Goal: Task Accomplishment & Management: Manage account settings

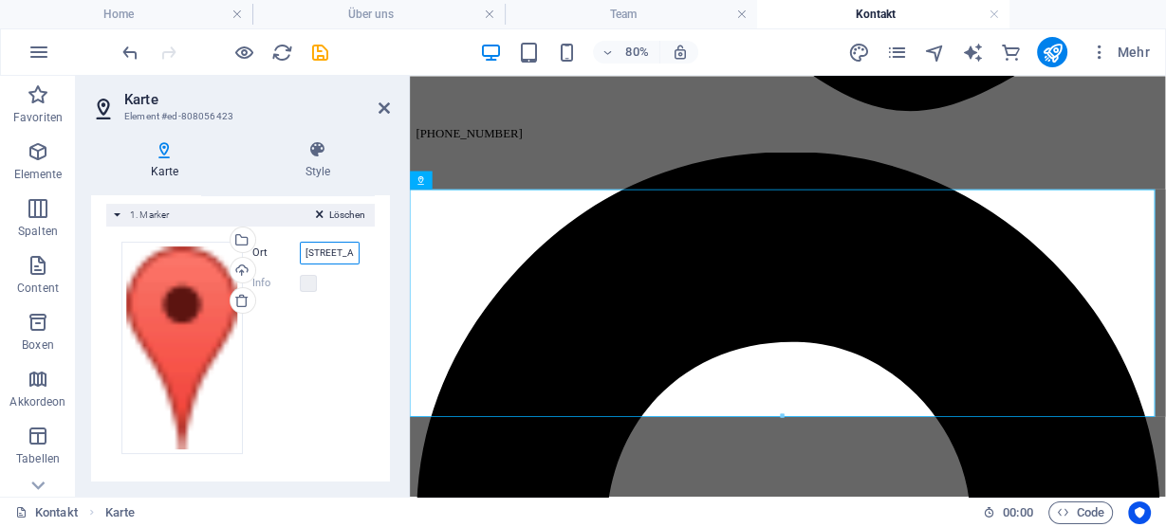
click at [300, 252] on input "[STREET_ADDRESS]" at bounding box center [330, 253] width 61 height 23
click at [320, 250] on input "[STREET_ADDRESS]" at bounding box center [330, 253] width 61 height 23
type input "[STREET_ADDRESS]"
click at [301, 283] on label at bounding box center [308, 283] width 17 height 17
click at [306, 283] on label at bounding box center [308, 283] width 17 height 17
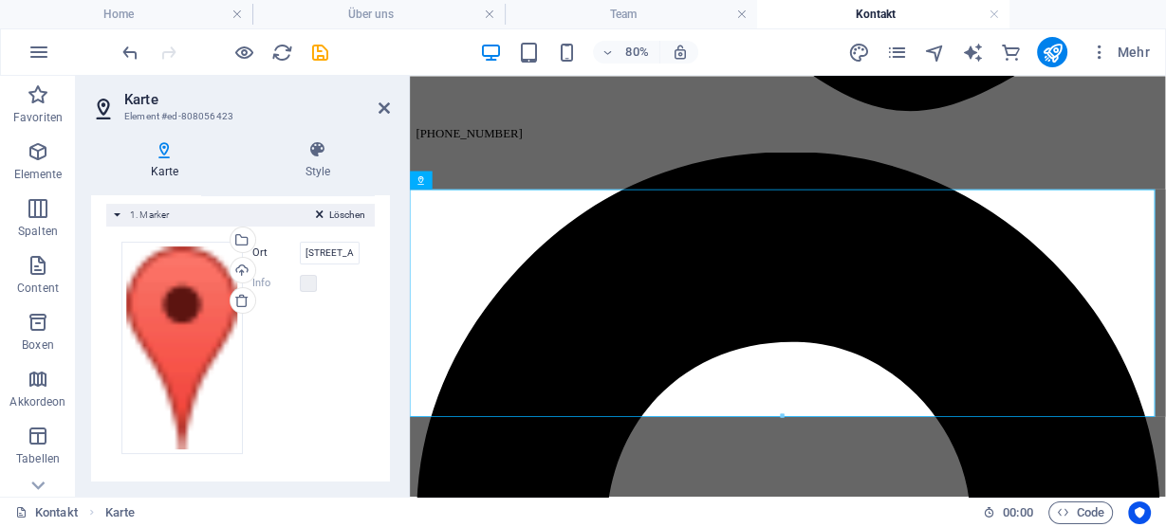
click at [277, 283] on label "Info" at bounding box center [275, 283] width 47 height 23
click at [325, 166] on h4 "Style" at bounding box center [318, 160] width 144 height 40
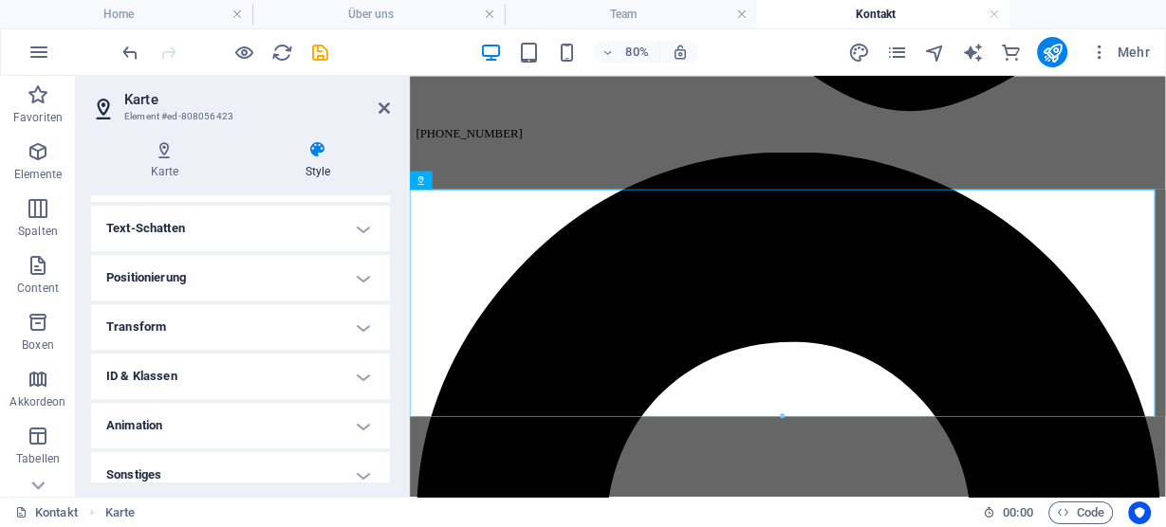
scroll to position [311, 0]
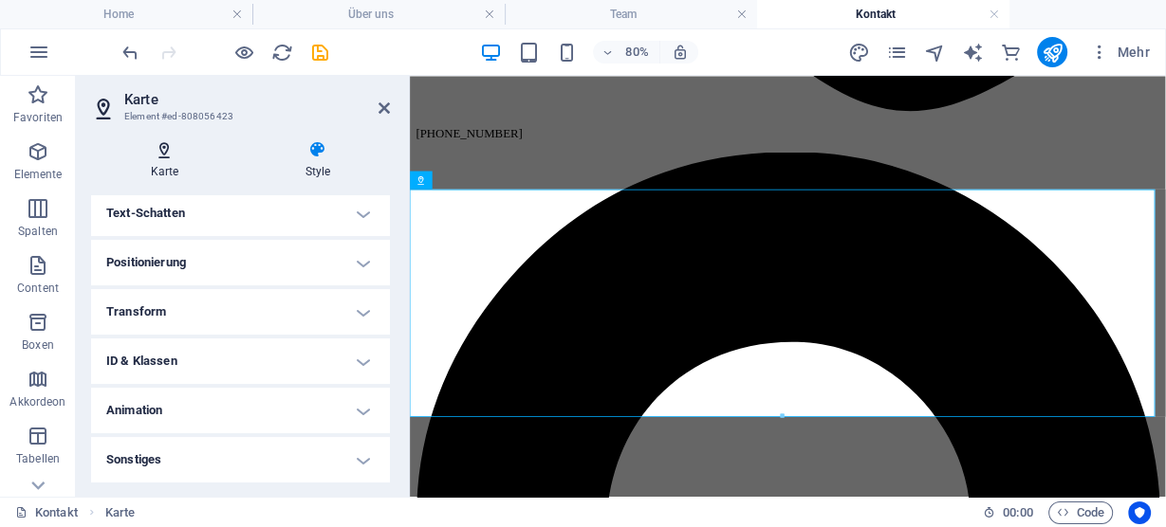
click at [170, 163] on h4 "Karte" at bounding box center [168, 160] width 155 height 40
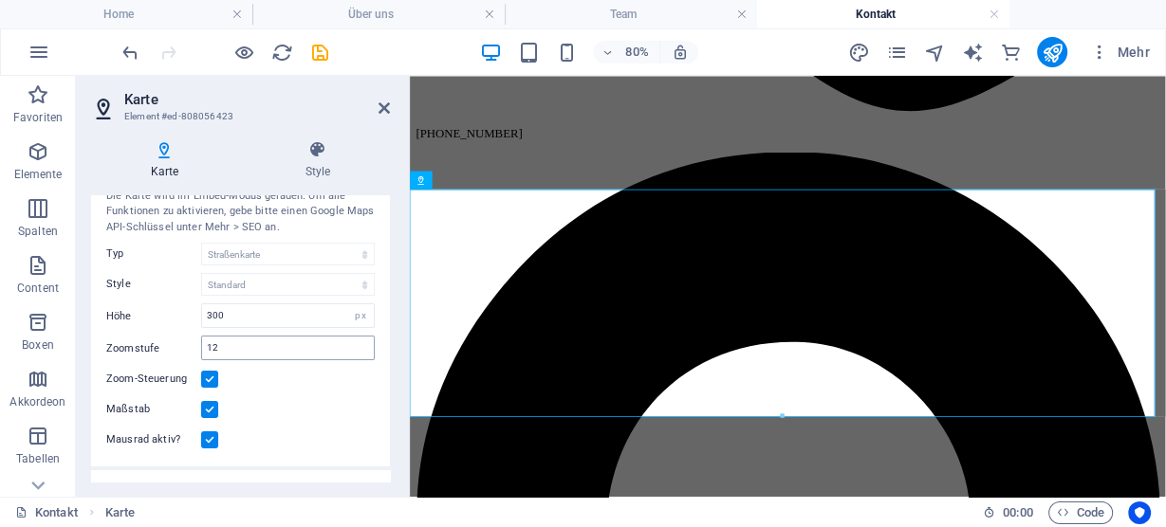
scroll to position [0, 0]
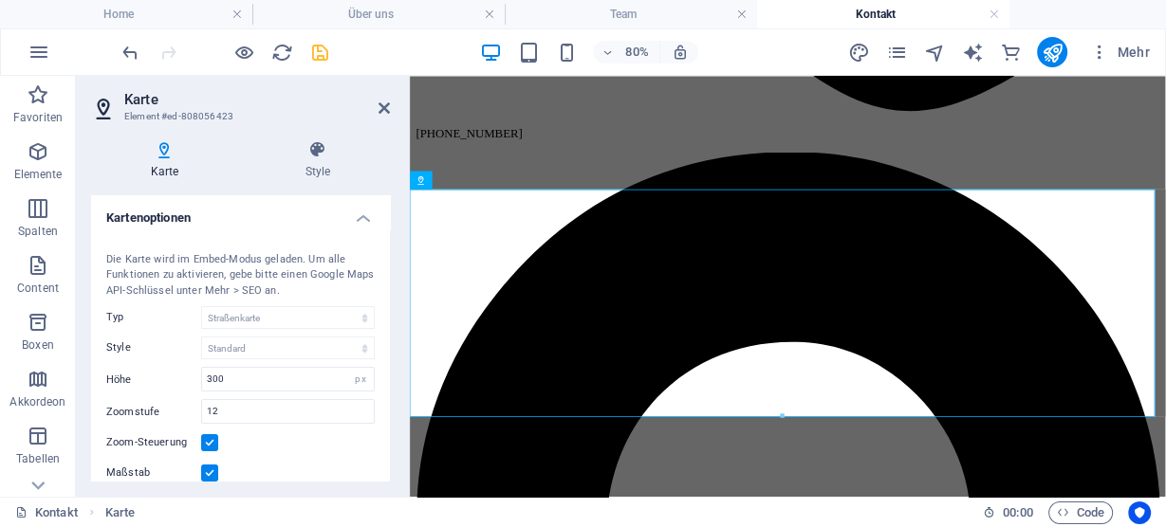
click at [330, 49] on span "save" at bounding box center [319, 53] width 23 height 22
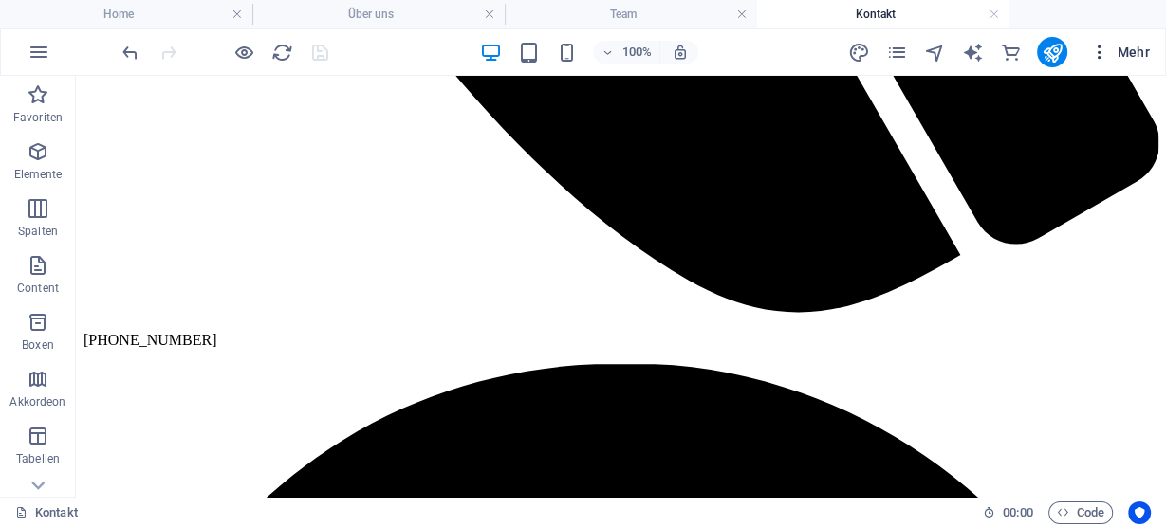
click at [1111, 48] on span "Mehr" at bounding box center [1120, 52] width 60 height 19
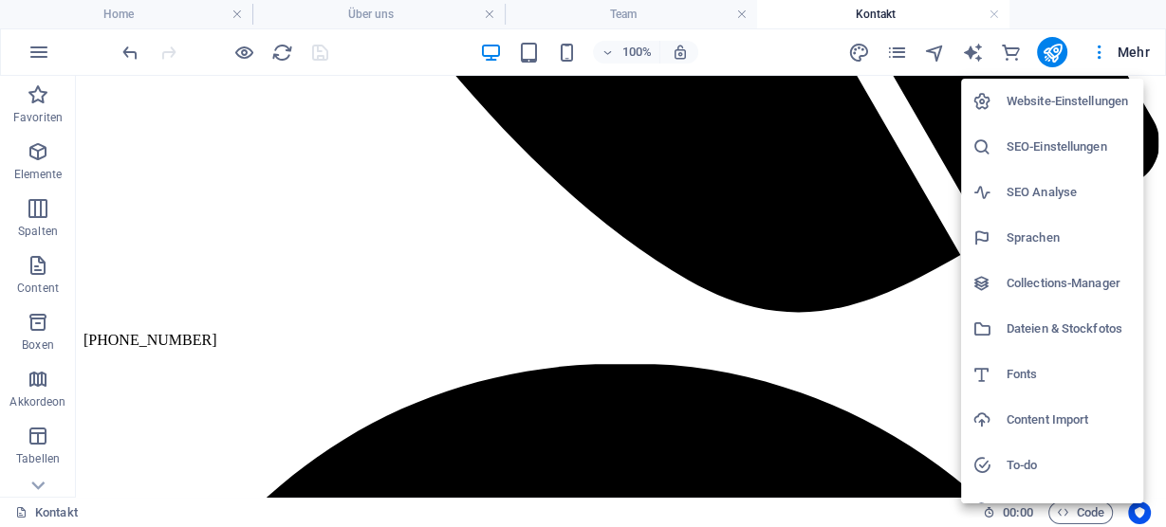
click at [1080, 147] on h6 "SEO-Einstellungen" at bounding box center [1068, 147] width 125 height 23
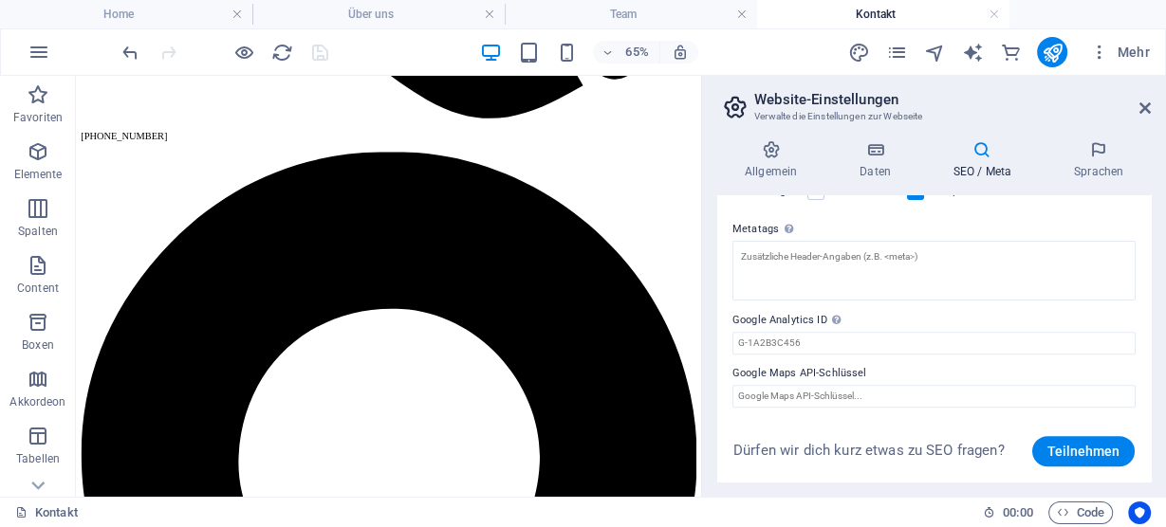
scroll to position [608, 0]
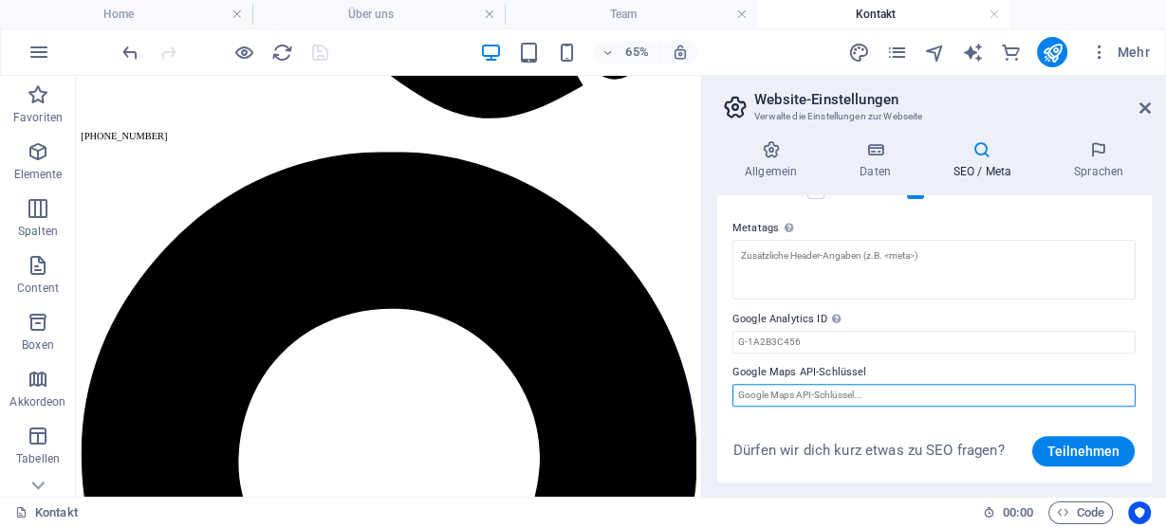
click at [799, 389] on input "Google Maps API-Schlüssel" at bounding box center [933, 395] width 403 height 23
click at [868, 394] on input "Google Maps API-Schlüssel" at bounding box center [933, 395] width 403 height 23
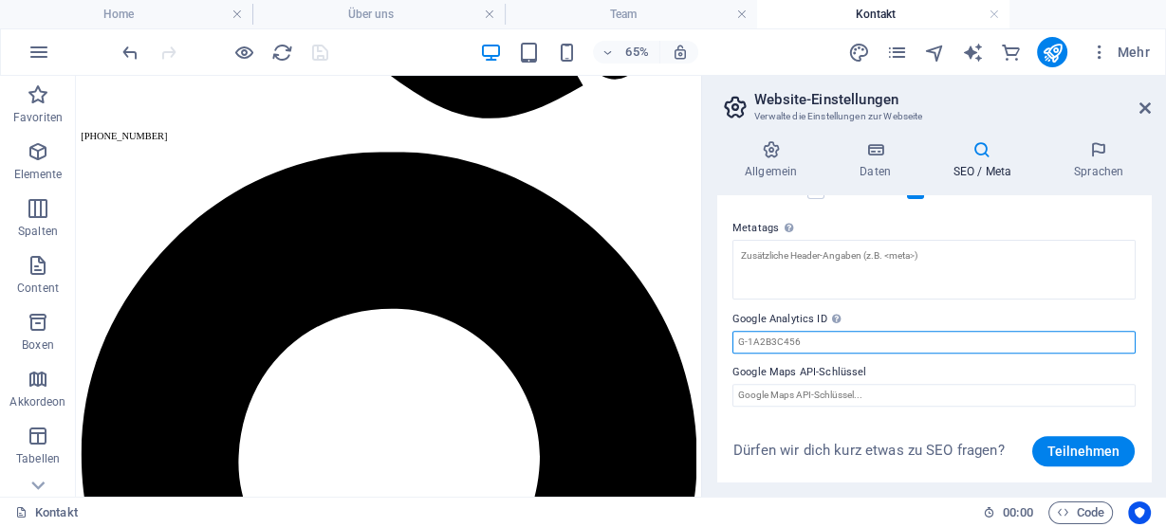
click at [837, 331] on input "Google Analytics ID Bitte füge nur die Google Analytics ID hinzu. Wir binden di…" at bounding box center [933, 342] width 403 height 23
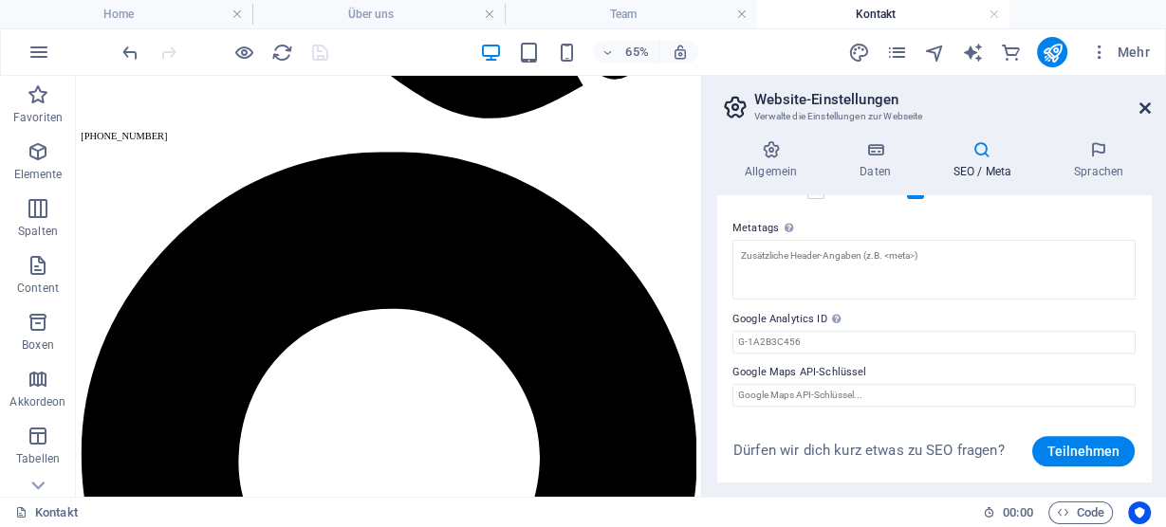
click at [1142, 106] on icon at bounding box center [1144, 108] width 11 height 15
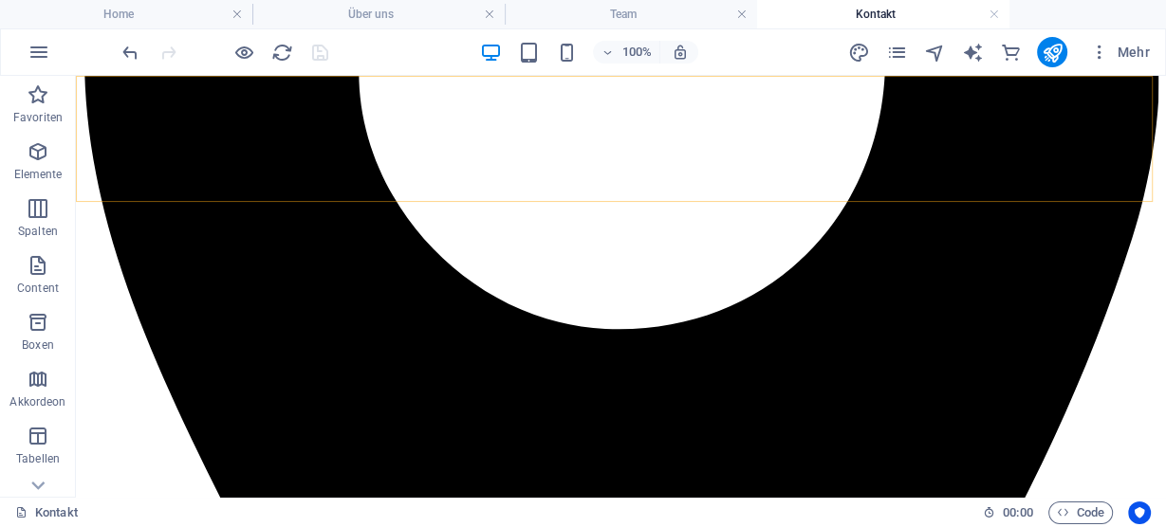
scroll to position [1821, 0]
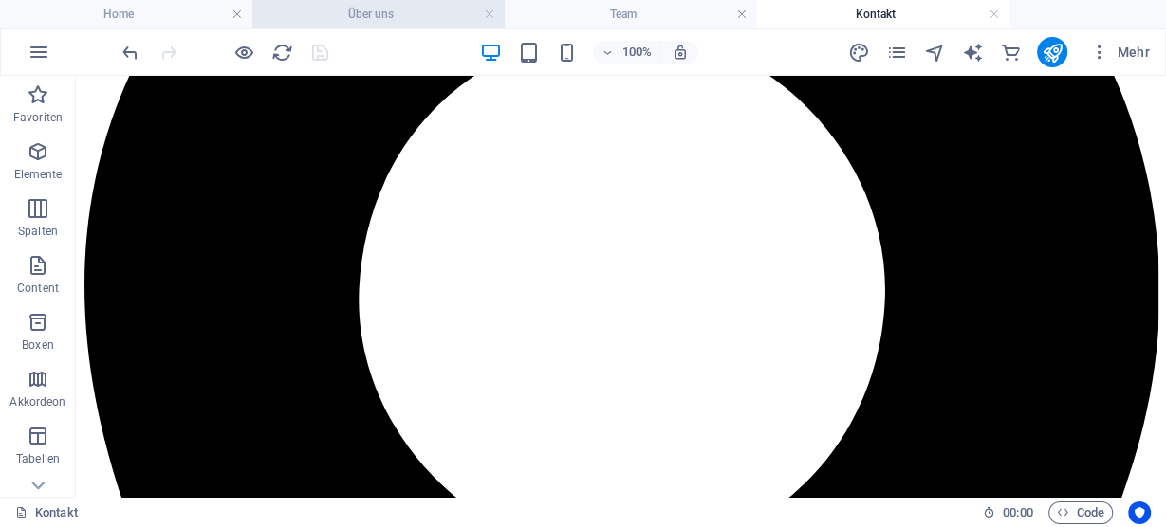
click at [352, 11] on h4 "Über uns" at bounding box center [378, 14] width 252 height 21
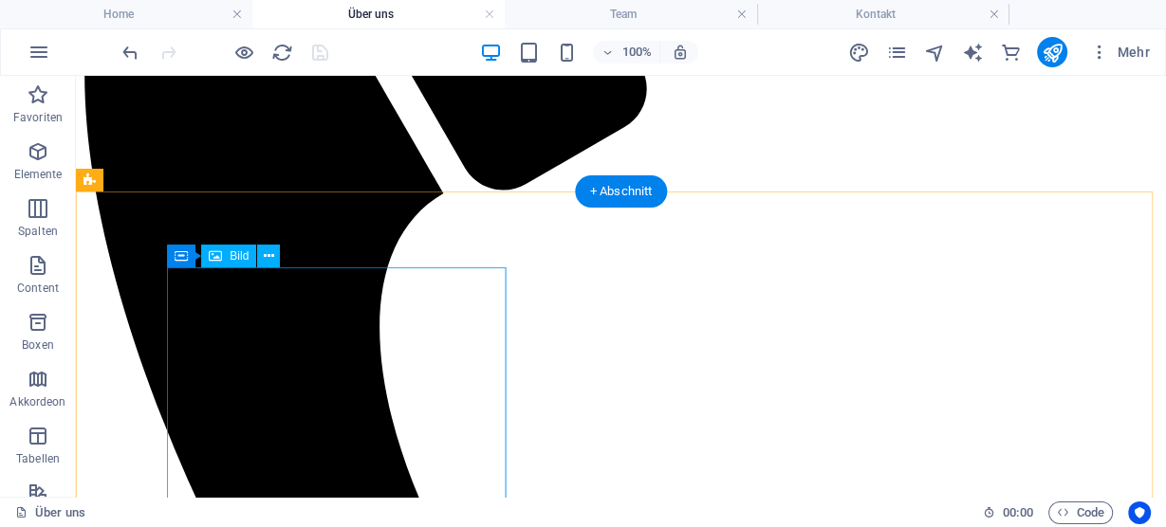
scroll to position [379, 0]
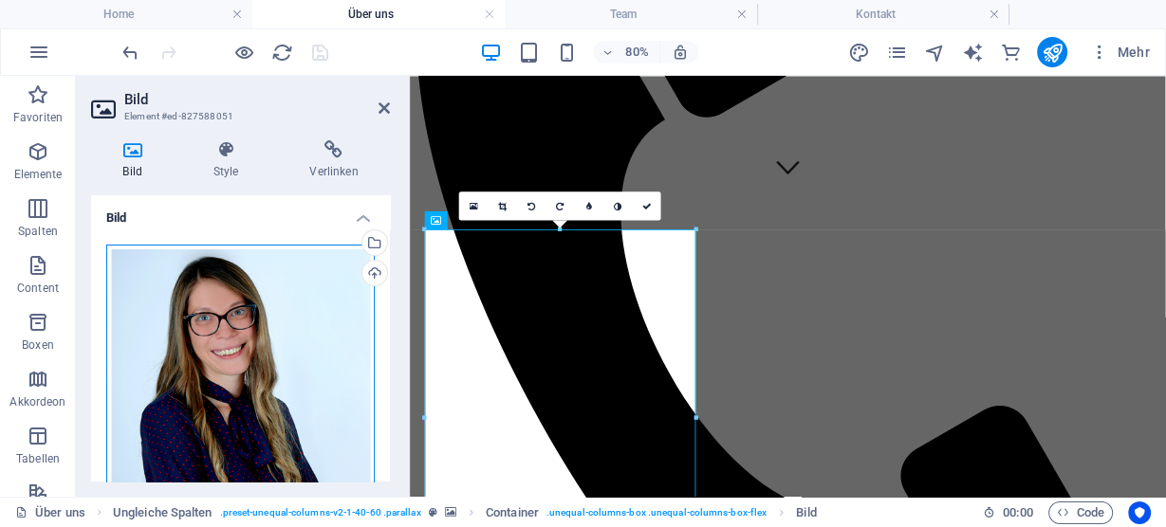
click at [214, 285] on div "Ziehe Dateien zum Hochladen hierher oder klicke hier, um aus Dateien oder koste…" at bounding box center [240, 429] width 268 height 369
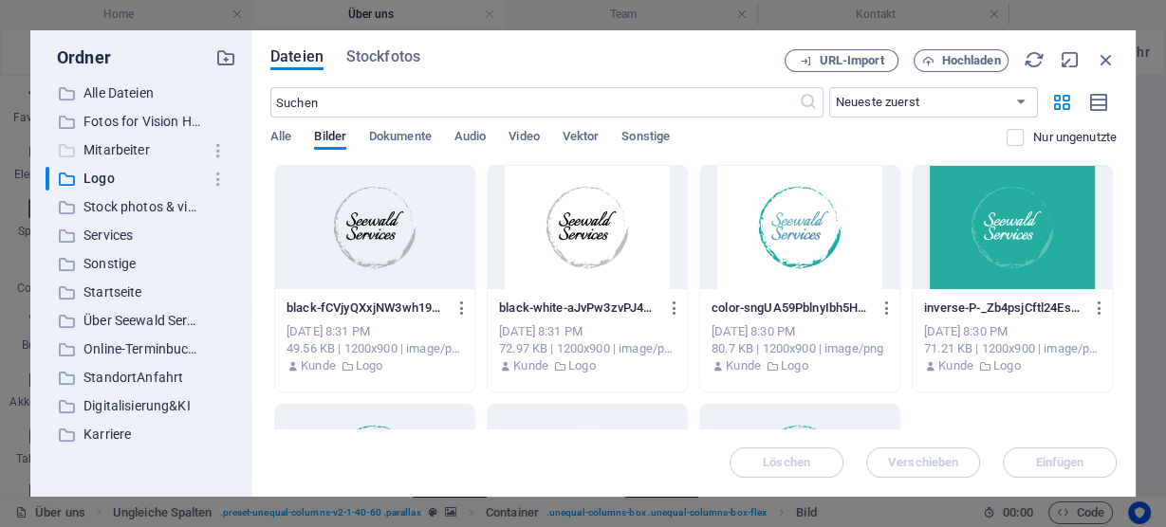
click at [87, 148] on p "Mitarbeiter" at bounding box center [142, 150] width 118 height 22
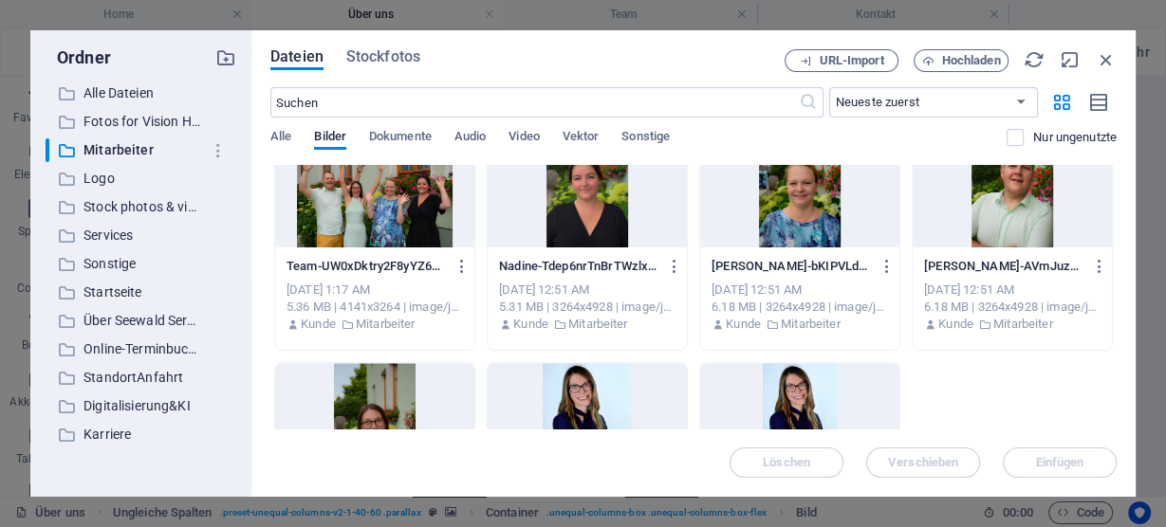
scroll to position [910, 0]
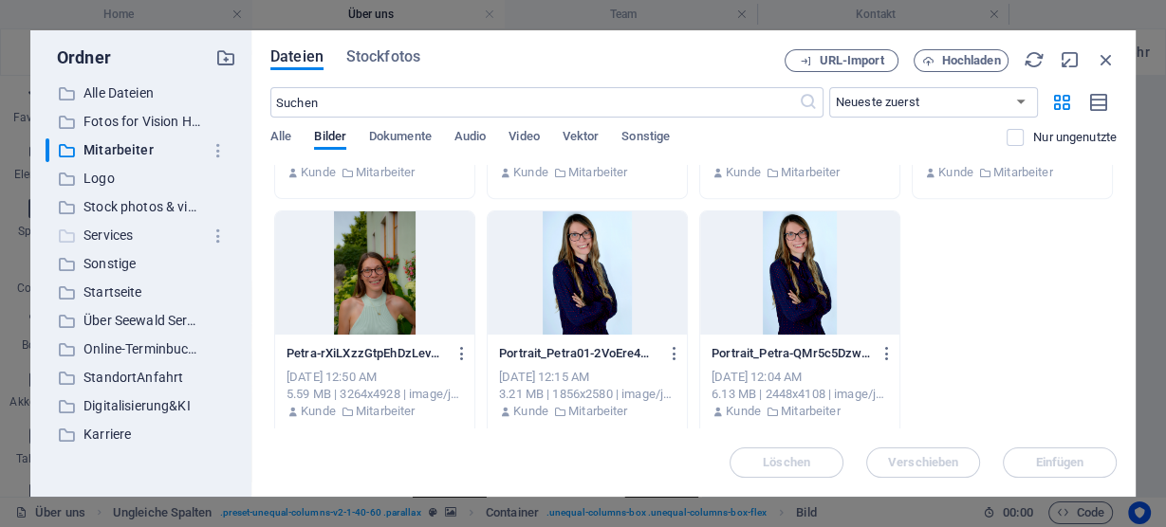
click at [98, 233] on p "Services" at bounding box center [142, 236] width 118 height 22
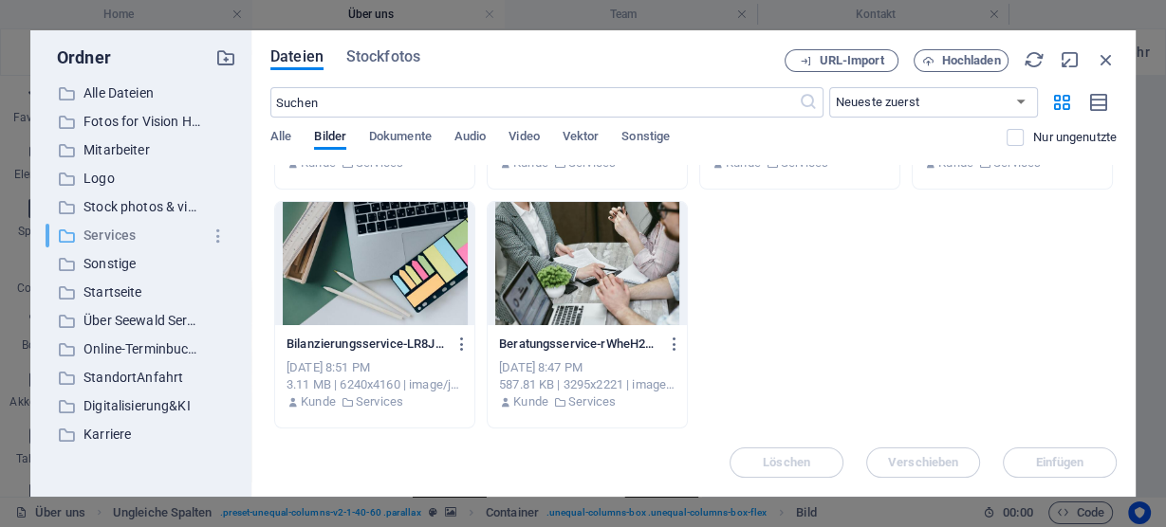
scroll to position [202, 0]
click at [115, 151] on p "Mitarbeiter" at bounding box center [142, 150] width 118 height 22
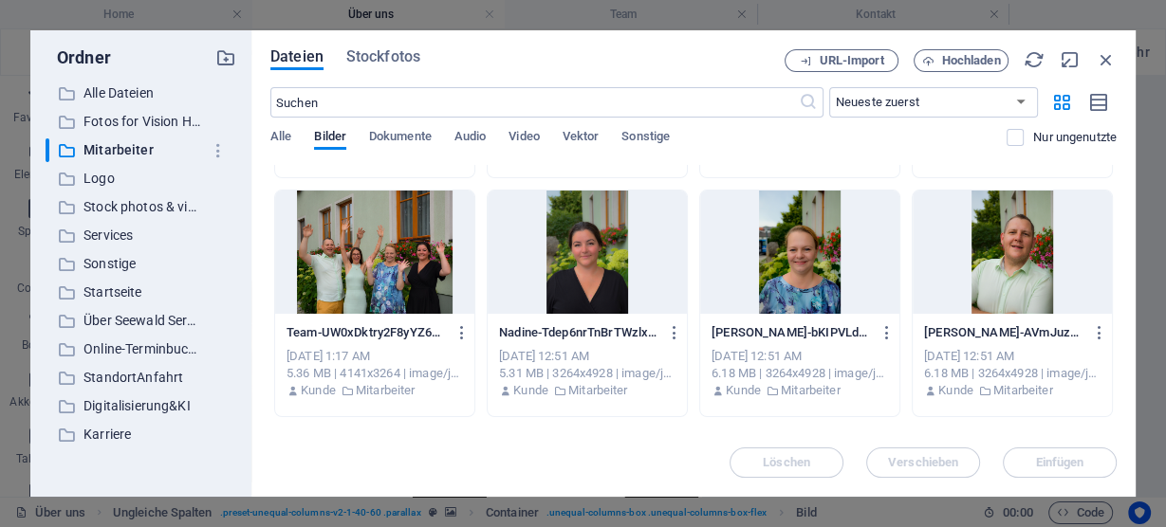
scroll to position [616, 0]
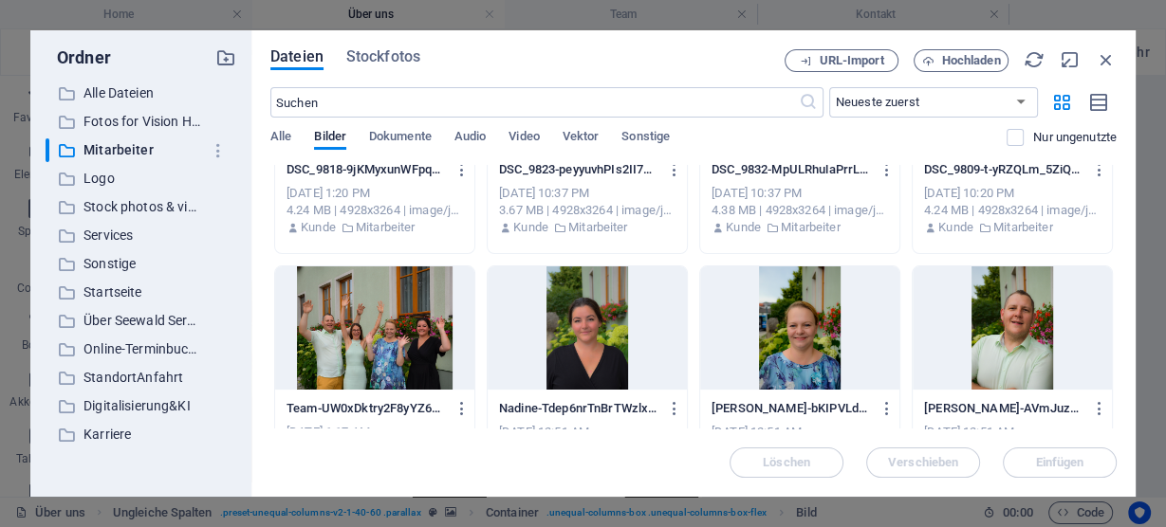
click at [379, 316] on div at bounding box center [374, 327] width 199 height 123
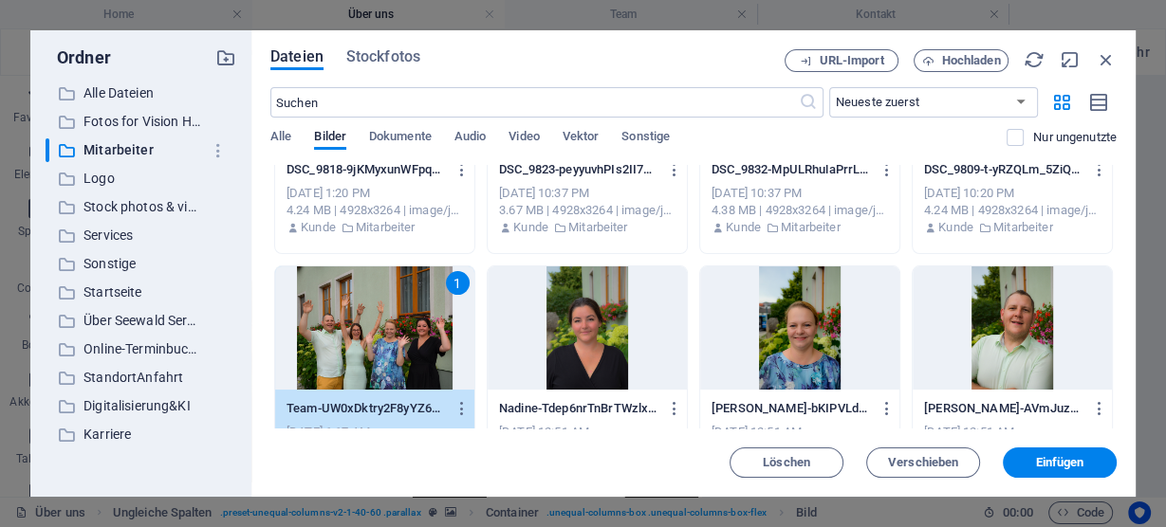
click at [379, 316] on div "1" at bounding box center [374, 327] width 199 height 123
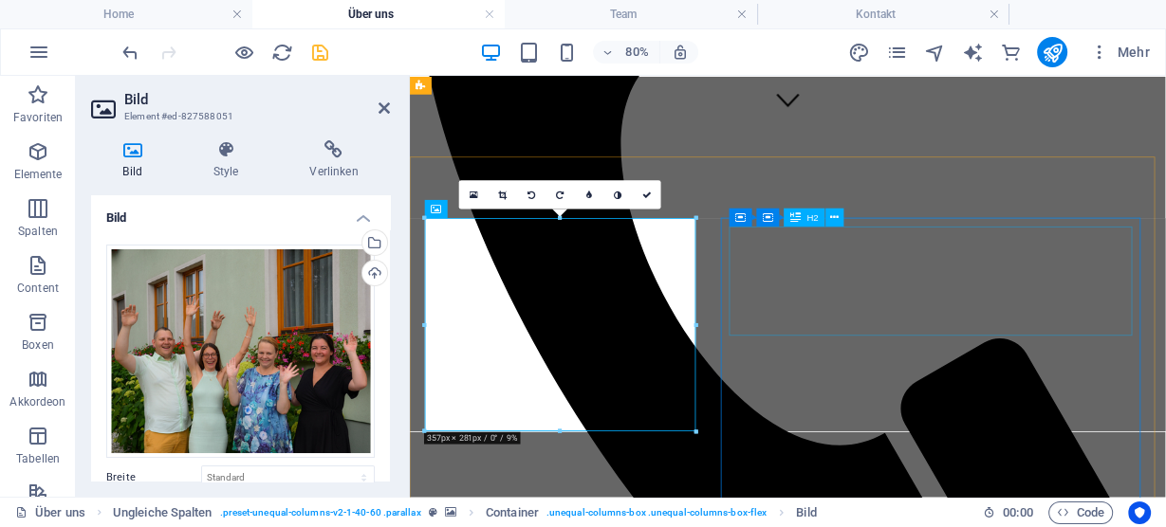
scroll to position [379, 0]
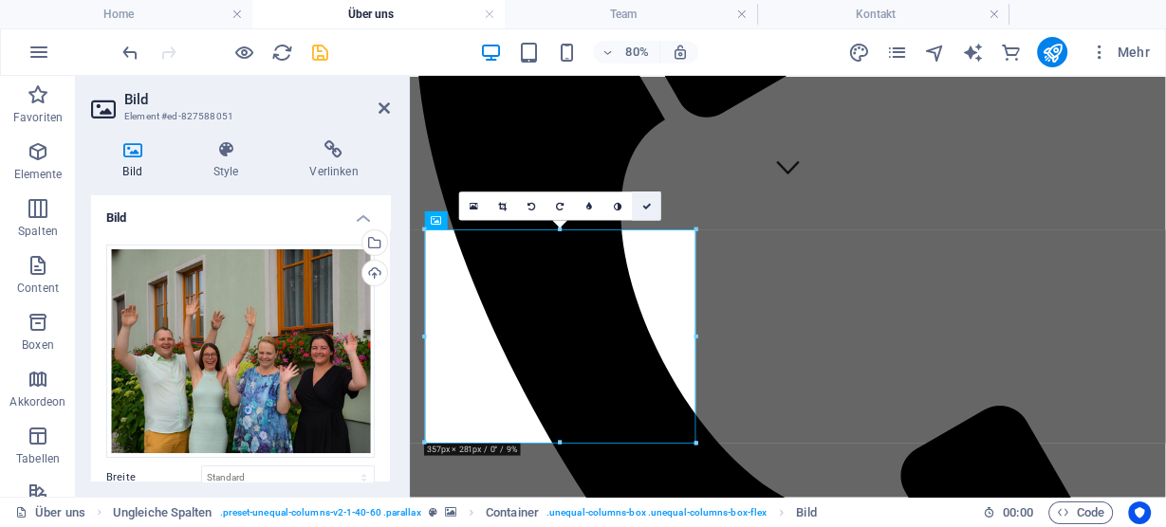
click at [647, 201] on icon at bounding box center [646, 205] width 9 height 9
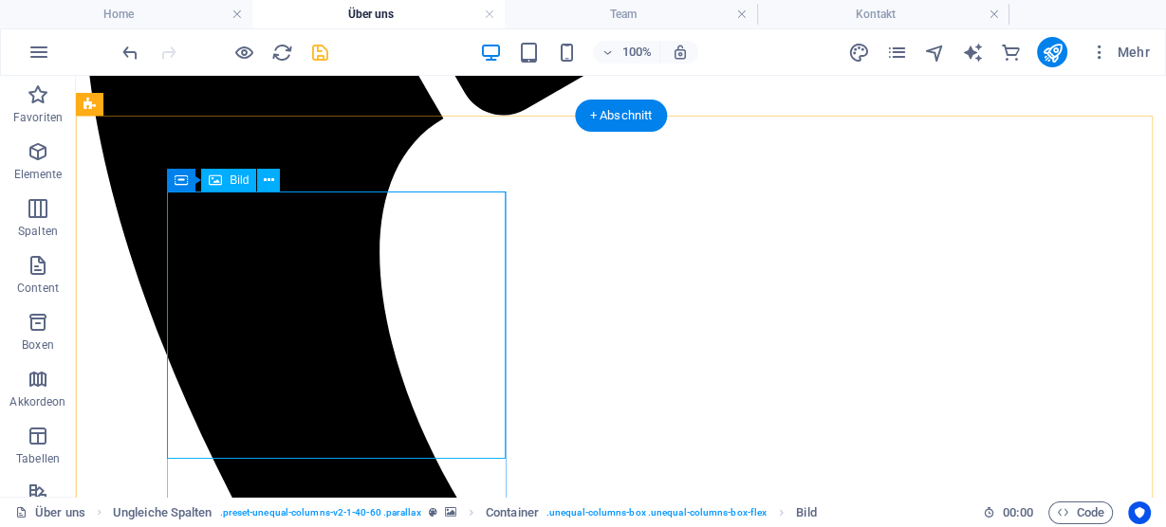
scroll to position [228, 0]
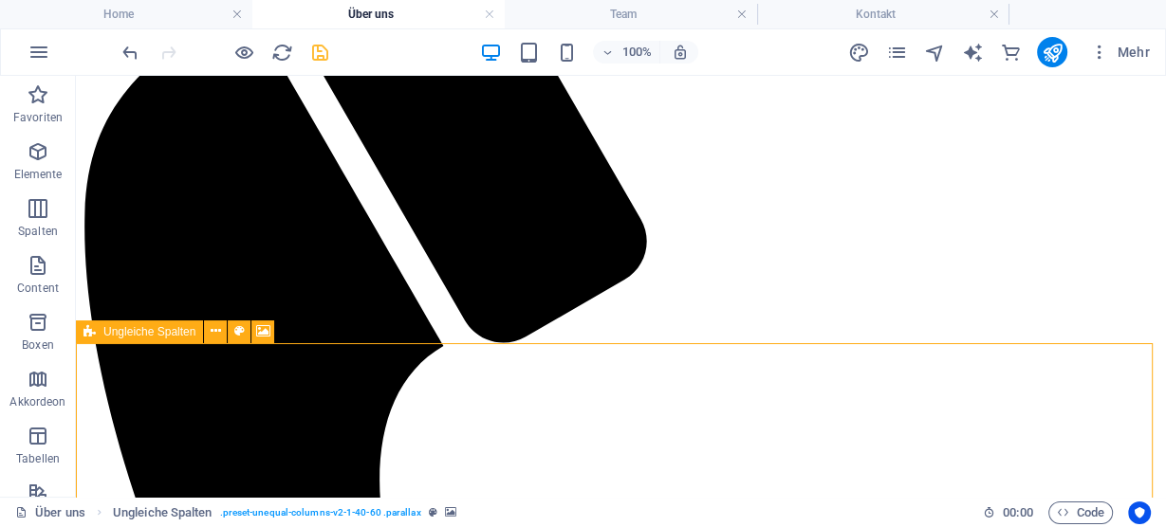
click at [91, 325] on icon at bounding box center [89, 332] width 12 height 23
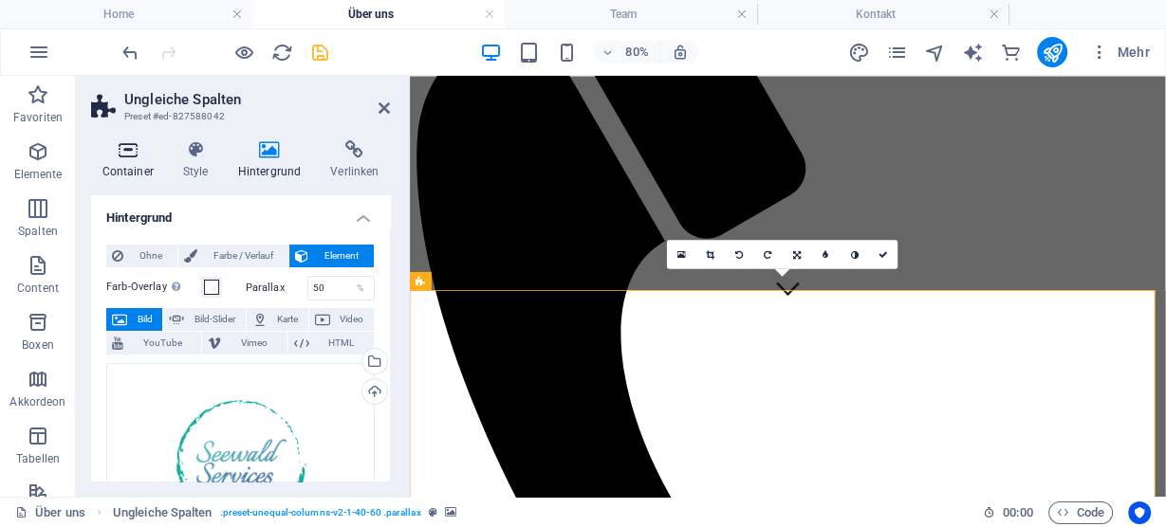
click at [134, 164] on h4 "Container" at bounding box center [131, 160] width 81 height 40
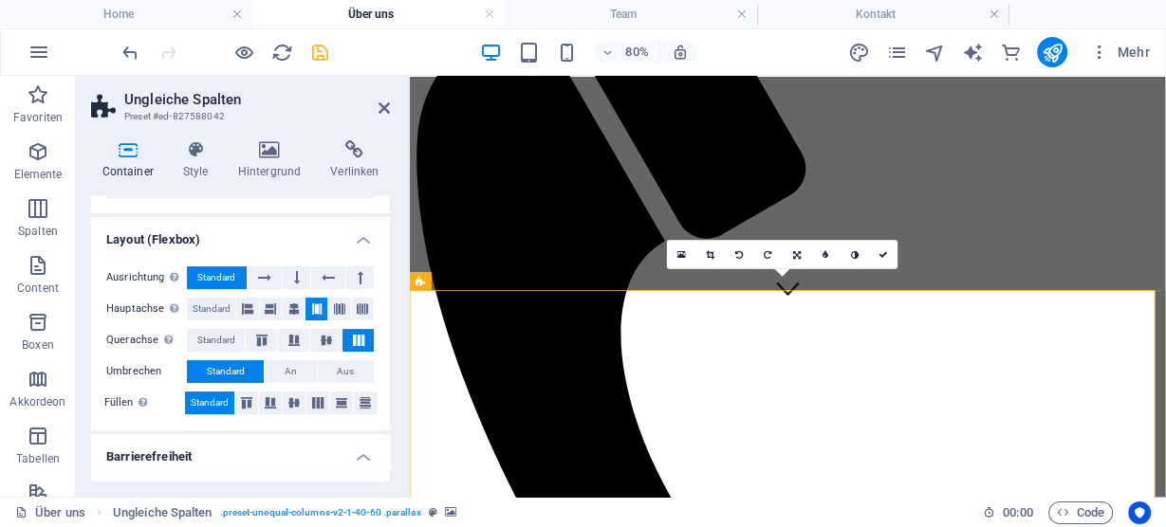
scroll to position [303, 0]
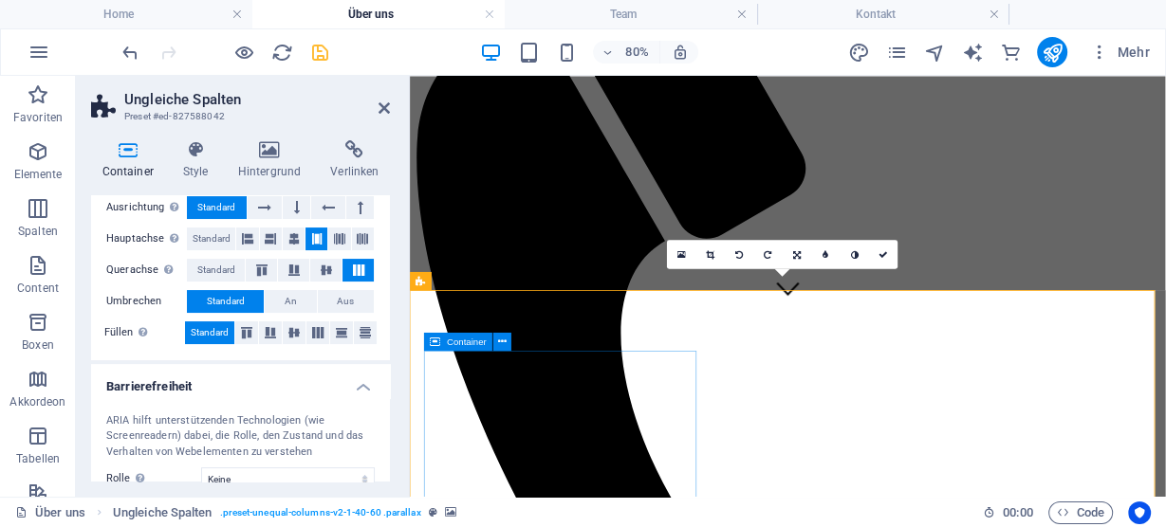
click at [442, 350] on div "Container" at bounding box center [458, 341] width 68 height 18
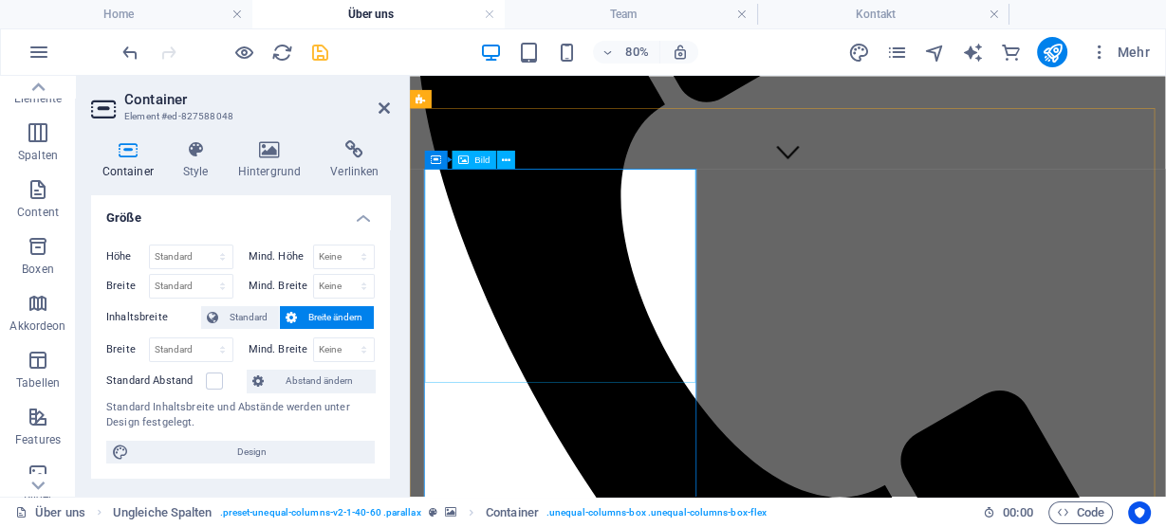
scroll to position [379, 0]
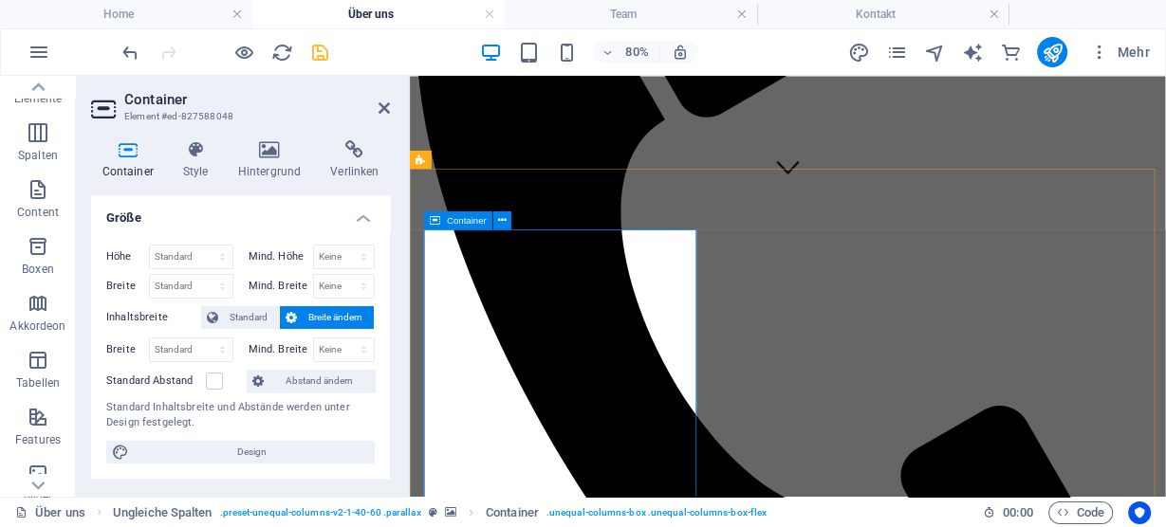
click at [441, 218] on div "Container" at bounding box center [458, 220] width 68 height 18
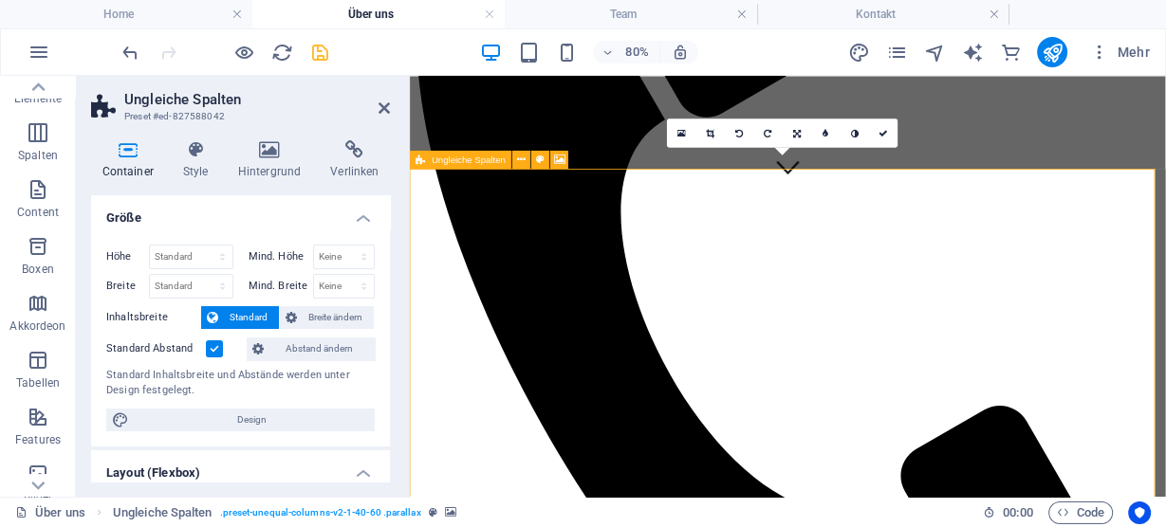
click at [426, 162] on div "Ungleiche Spalten" at bounding box center [461, 159] width 102 height 18
click at [205, 153] on icon at bounding box center [195, 149] width 47 height 19
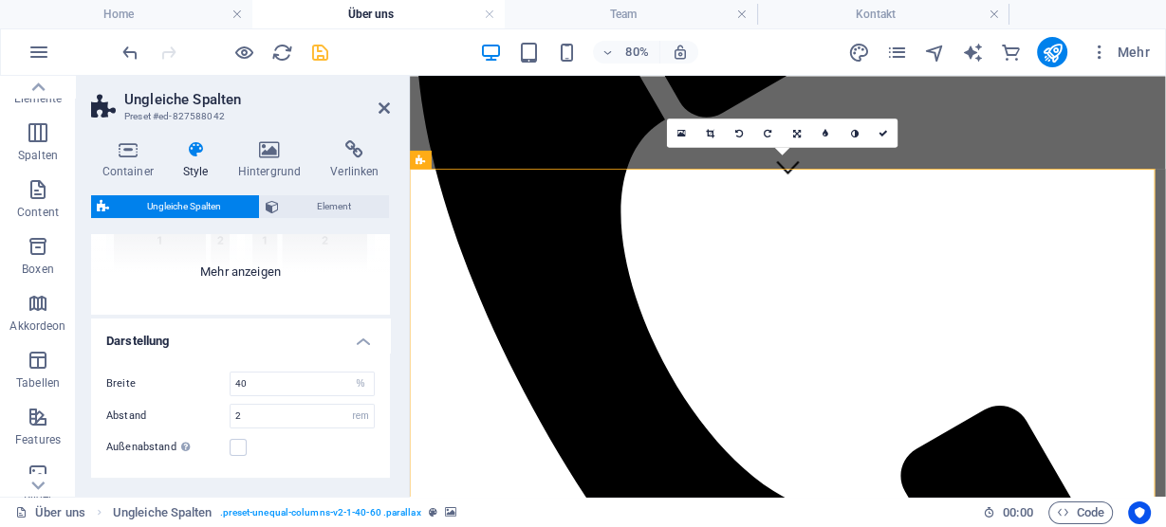
scroll to position [357, 0]
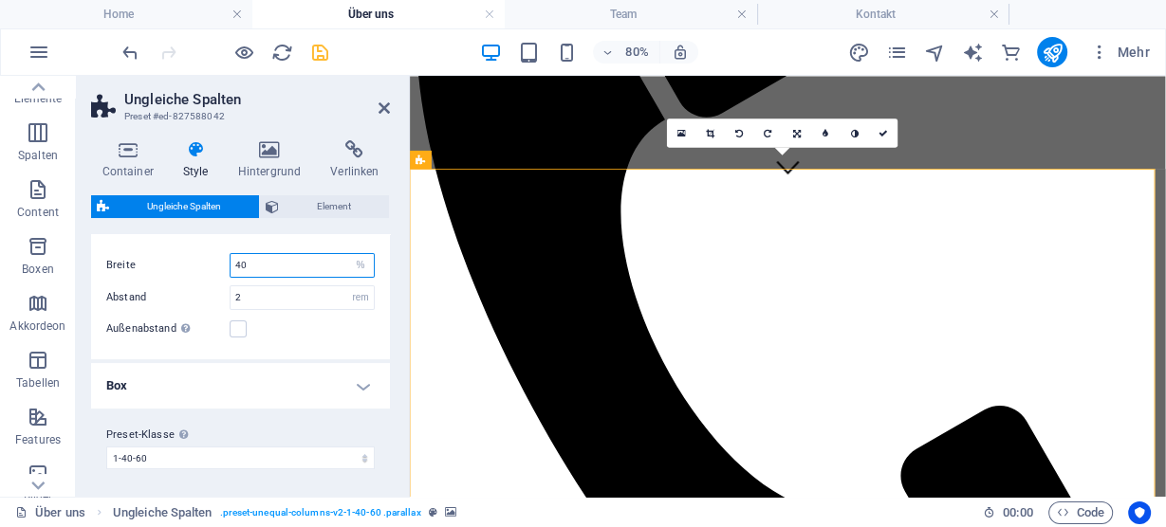
drag, startPoint x: 286, startPoint y: 265, endPoint x: 145, endPoint y: 234, distance: 144.5
click at [145, 234] on div "Varianten [PHONE_NUMBER] [PHONE_NUMBER] 70-30 Standard Darstellung Breite 40 px…" at bounding box center [240, 358] width 299 height 248
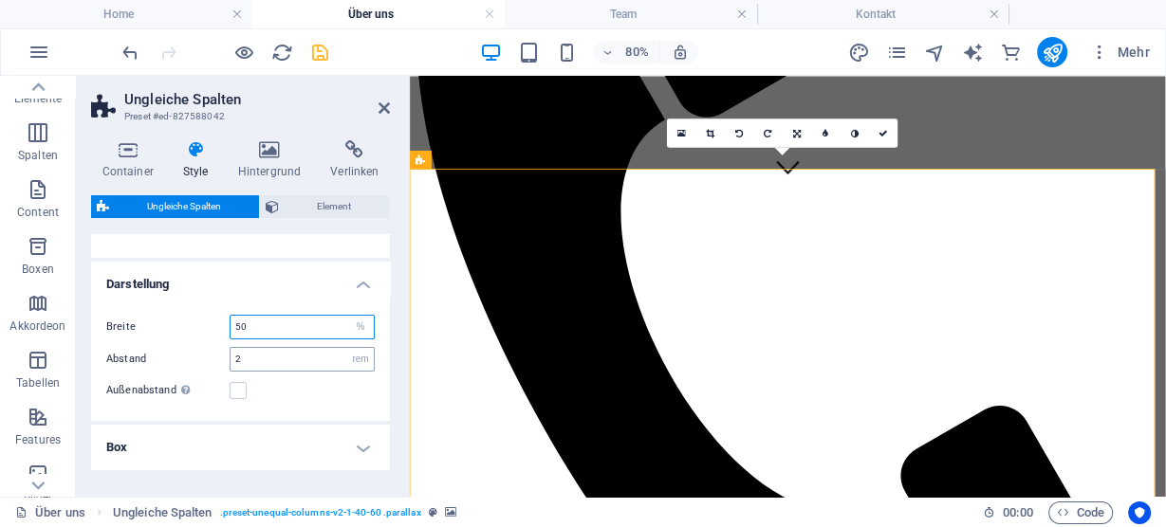
type input "50"
click at [295, 353] on input "2" at bounding box center [301, 359] width 143 height 23
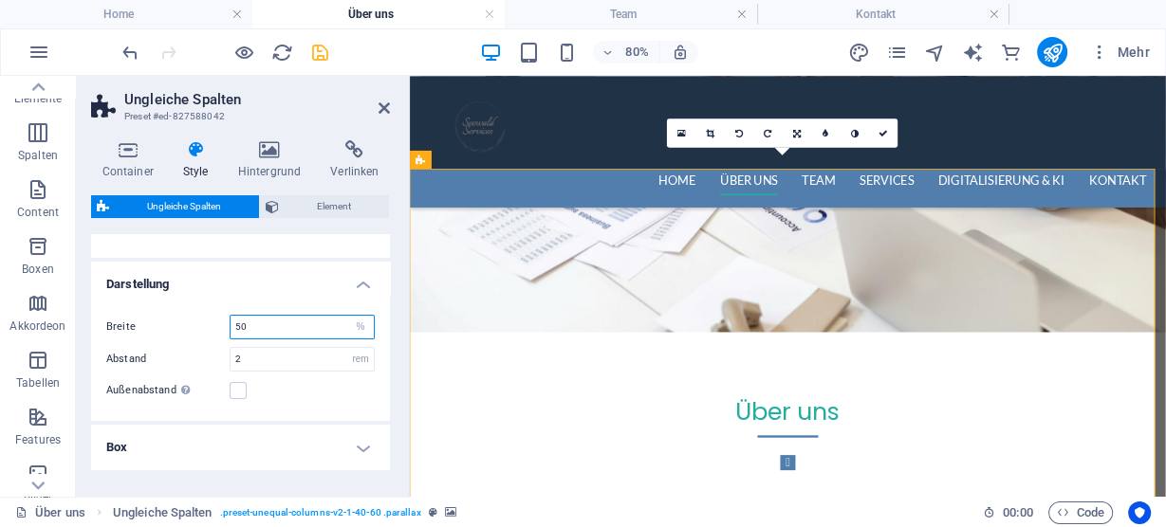
click at [269, 326] on input "50" at bounding box center [301, 327] width 143 height 23
click at [377, 99] on h2 "Ungleiche Spalten" at bounding box center [257, 99] width 266 height 17
click at [387, 109] on icon at bounding box center [383, 108] width 11 height 15
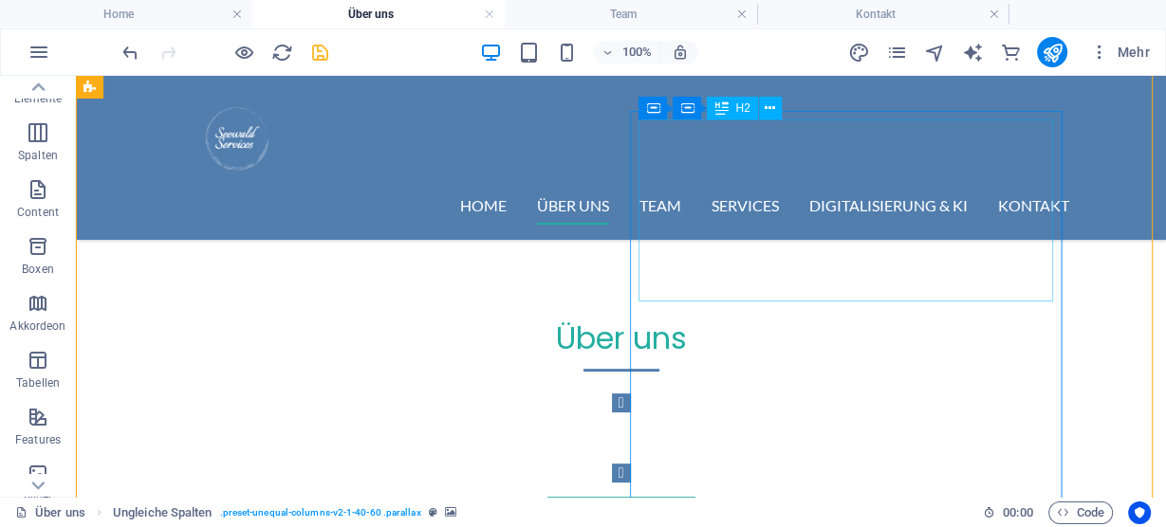
scroll to position [531, 0]
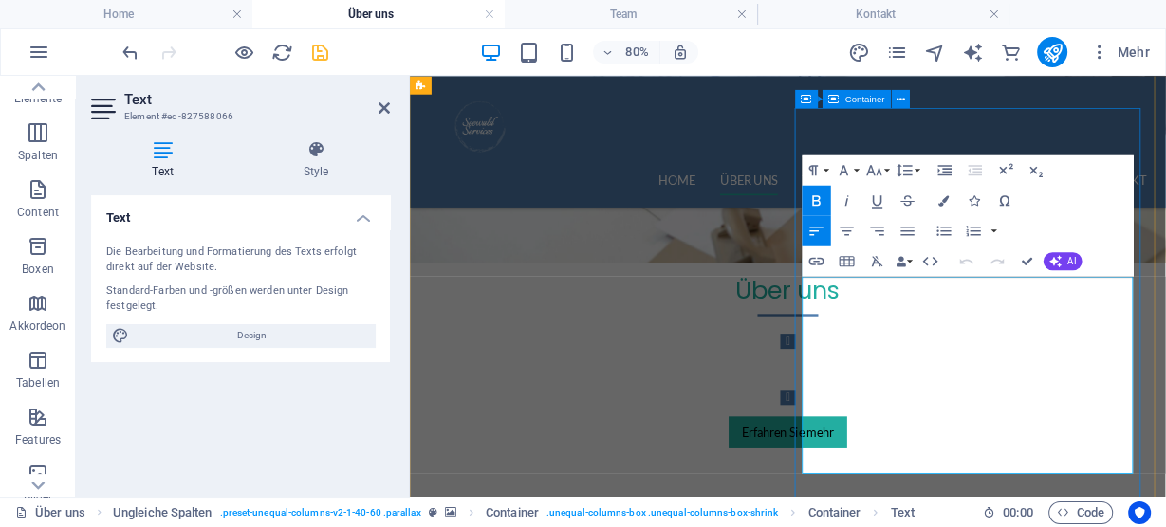
drag, startPoint x: 1049, startPoint y: 456, endPoint x: 891, endPoint y: 361, distance: 183.8
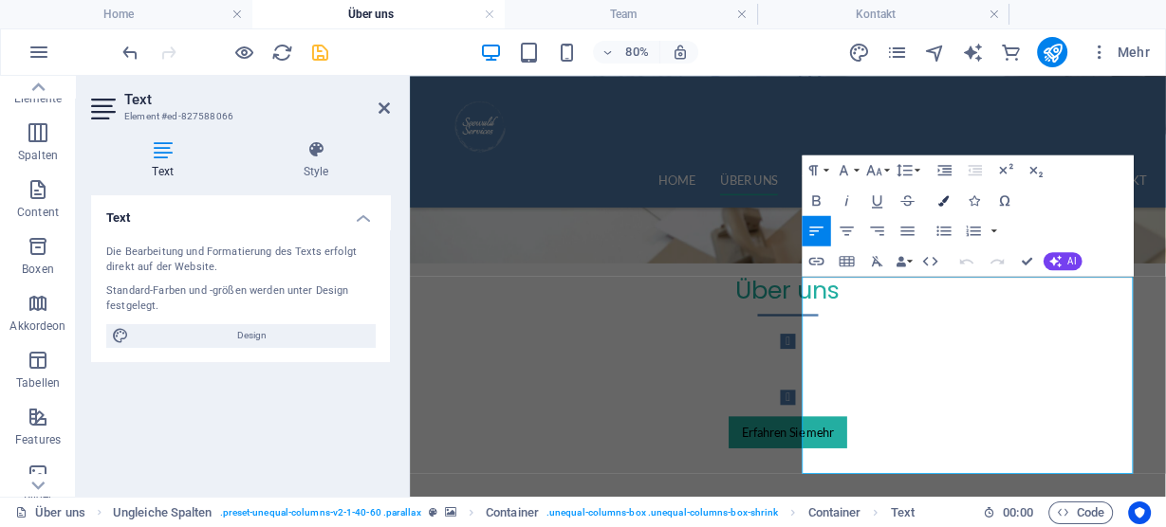
click at [939, 194] on icon "button" at bounding box center [944, 199] width 10 height 10
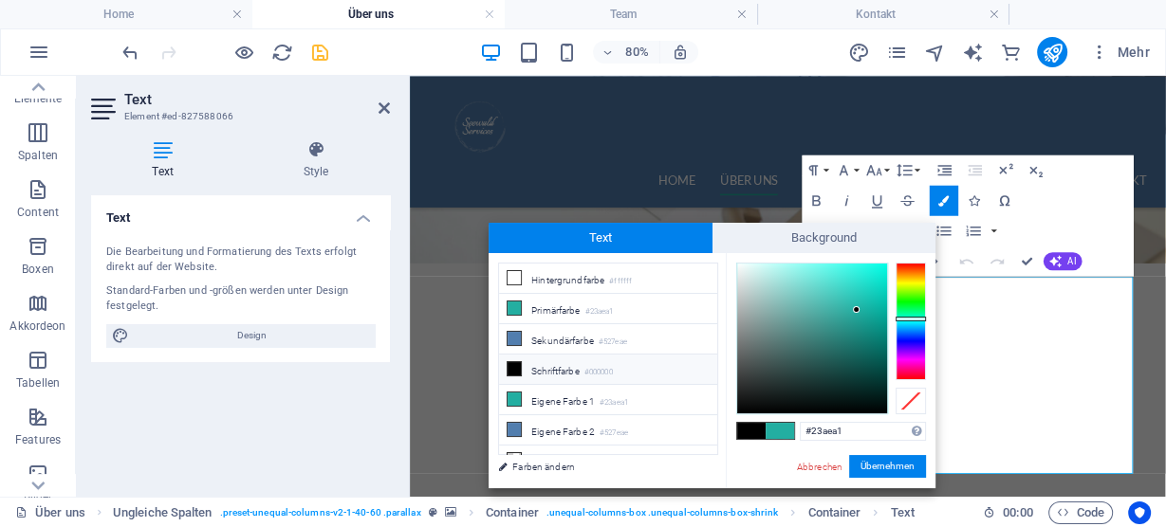
click at [507, 362] on icon at bounding box center [513, 368] width 13 height 13
type input "#000000"
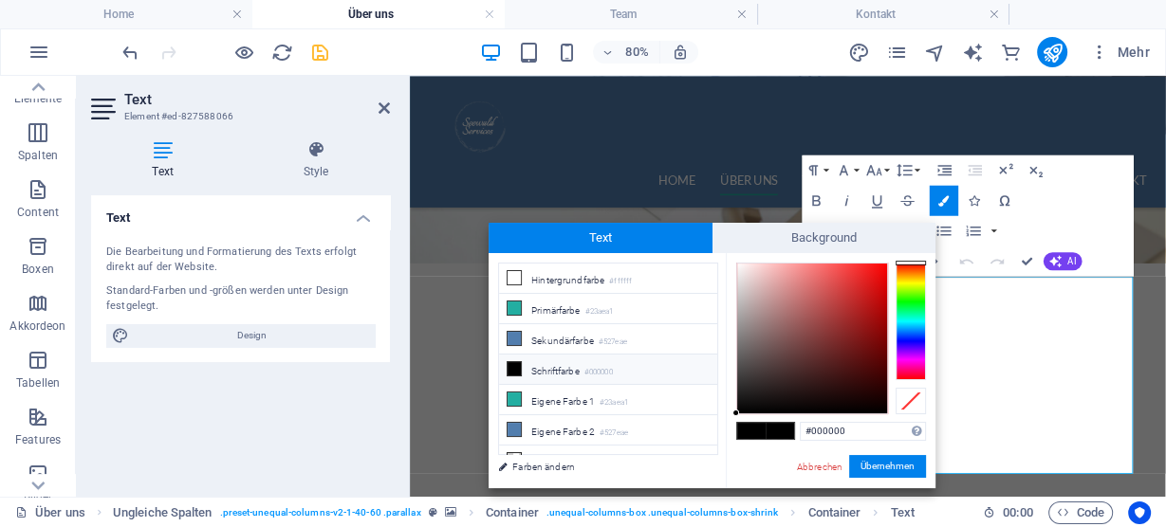
click at [507, 362] on icon at bounding box center [513, 368] width 13 height 13
click at [910, 461] on button "Übernehmen" at bounding box center [887, 466] width 77 height 23
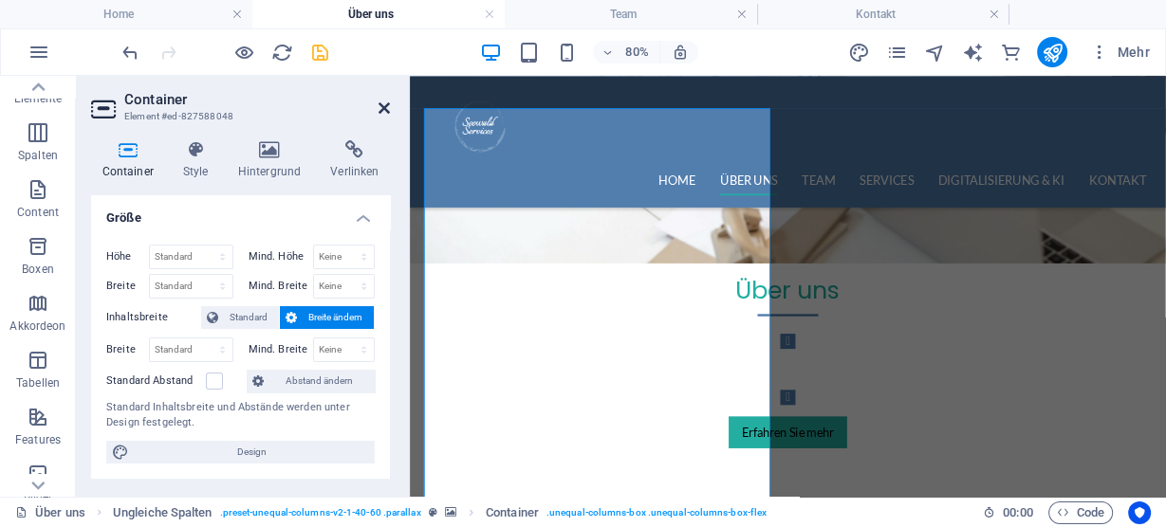
click at [386, 109] on icon at bounding box center [383, 108] width 11 height 15
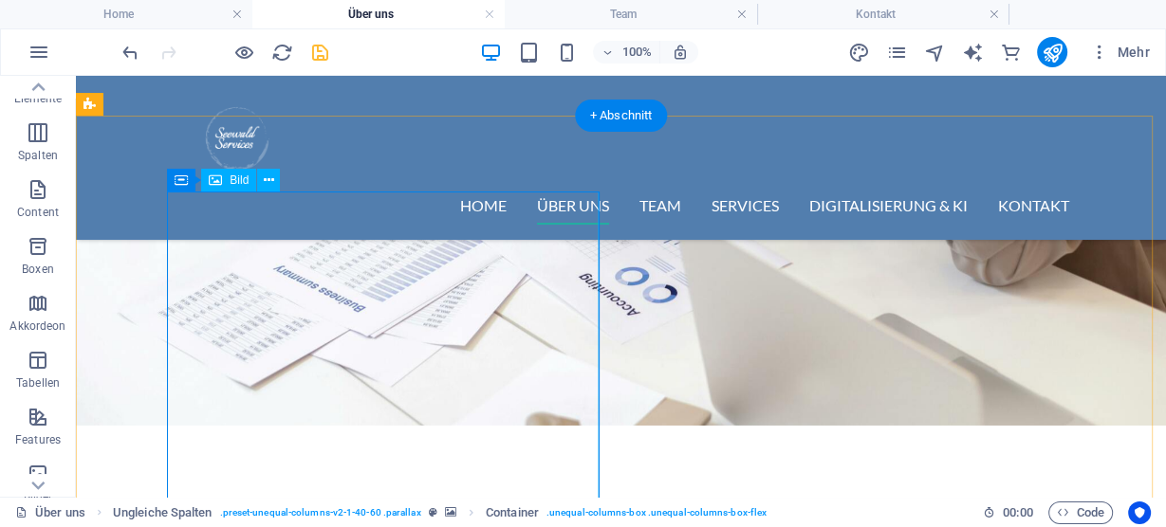
scroll to position [303, 0]
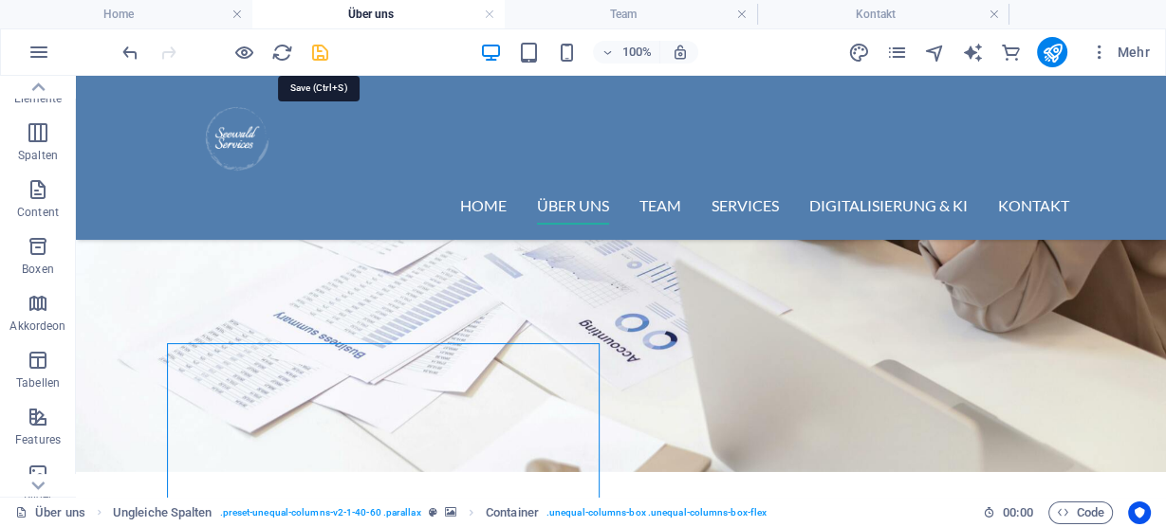
click at [320, 46] on icon "save" at bounding box center [320, 53] width 22 height 22
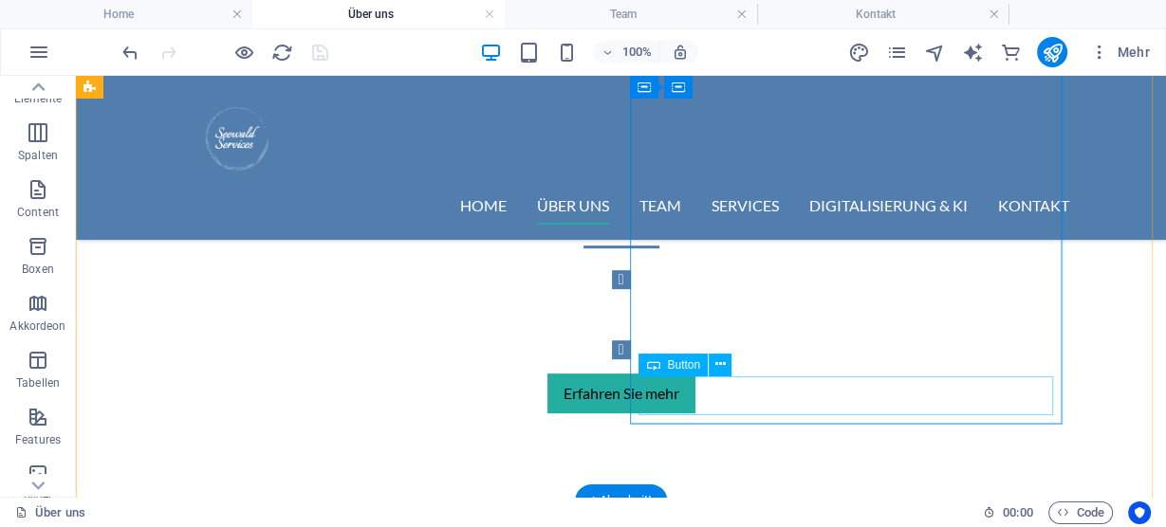
scroll to position [531, 0]
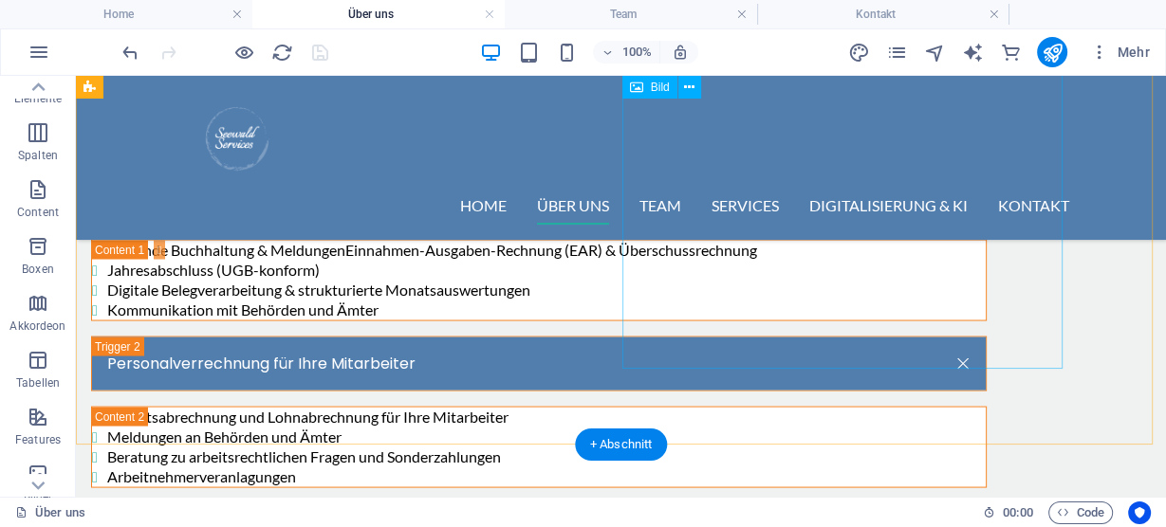
scroll to position [3035, 0]
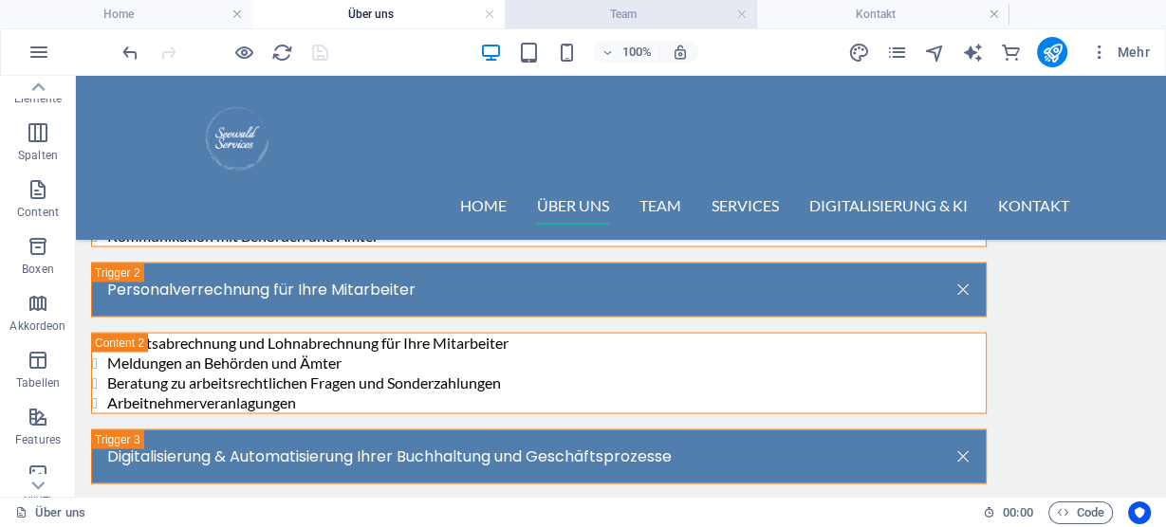
click at [634, 6] on h4 "Team" at bounding box center [631, 14] width 252 height 21
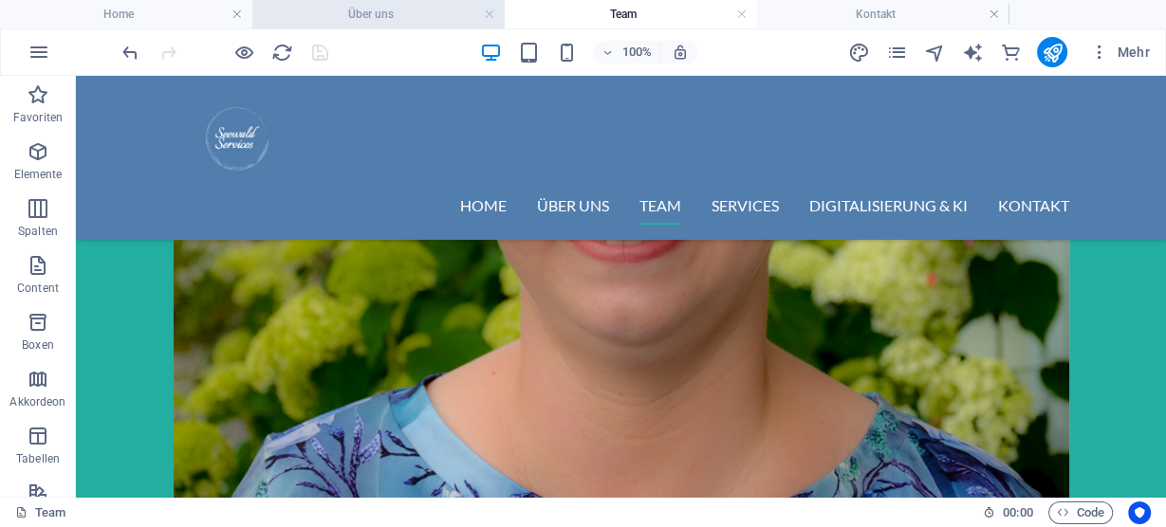
scroll to position [6103, 0]
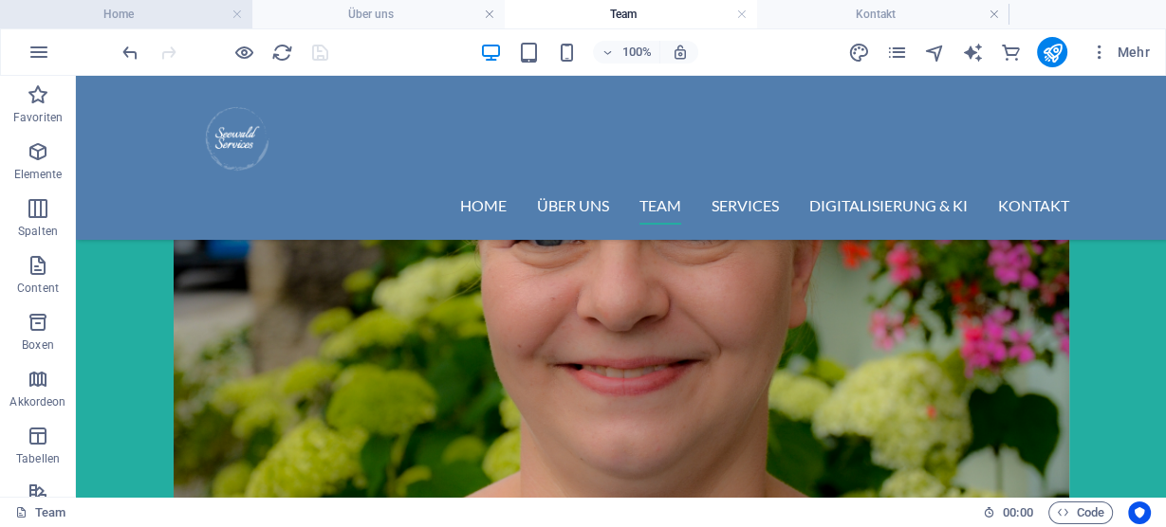
click at [144, 8] on h4 "Home" at bounding box center [126, 14] width 252 height 21
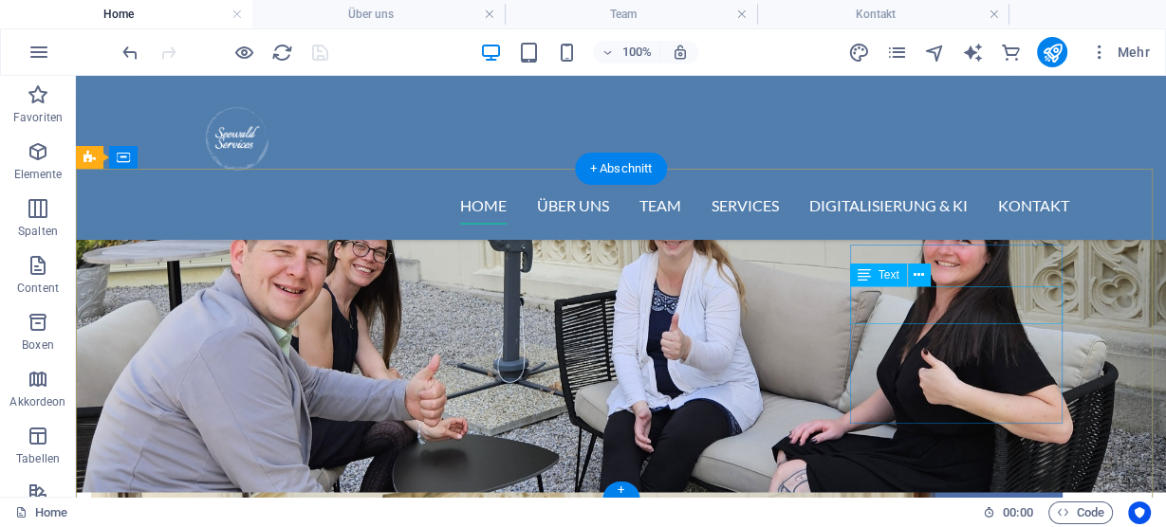
scroll to position [3528, 0]
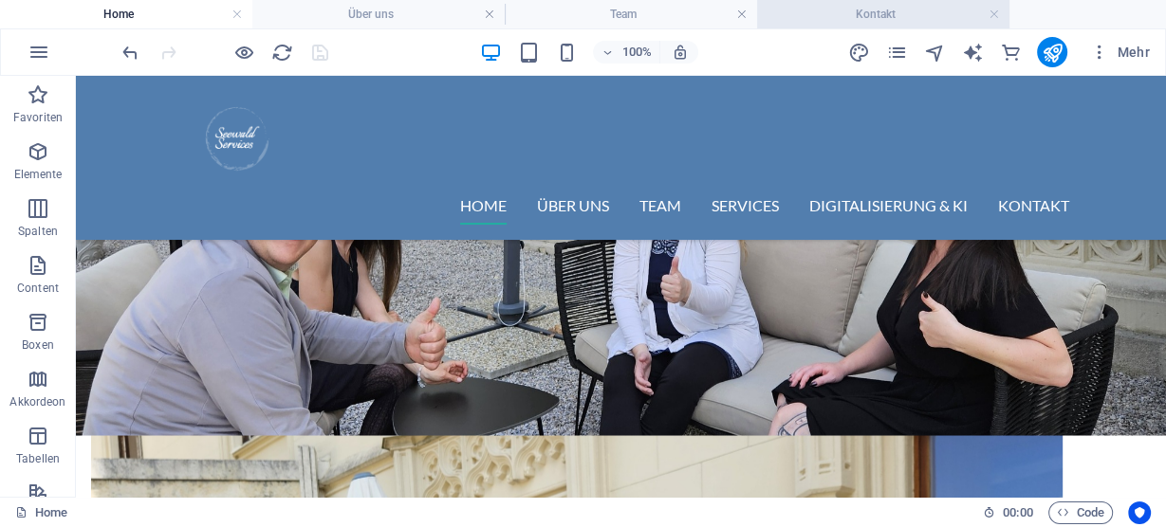
click at [850, 12] on h4 "Kontakt" at bounding box center [883, 14] width 252 height 21
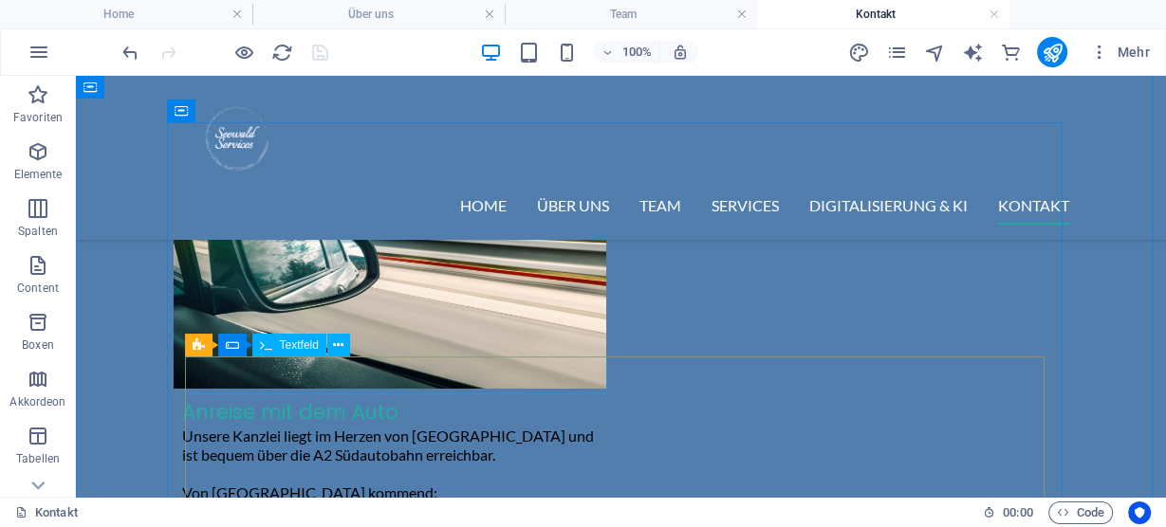
scroll to position [1442, 0]
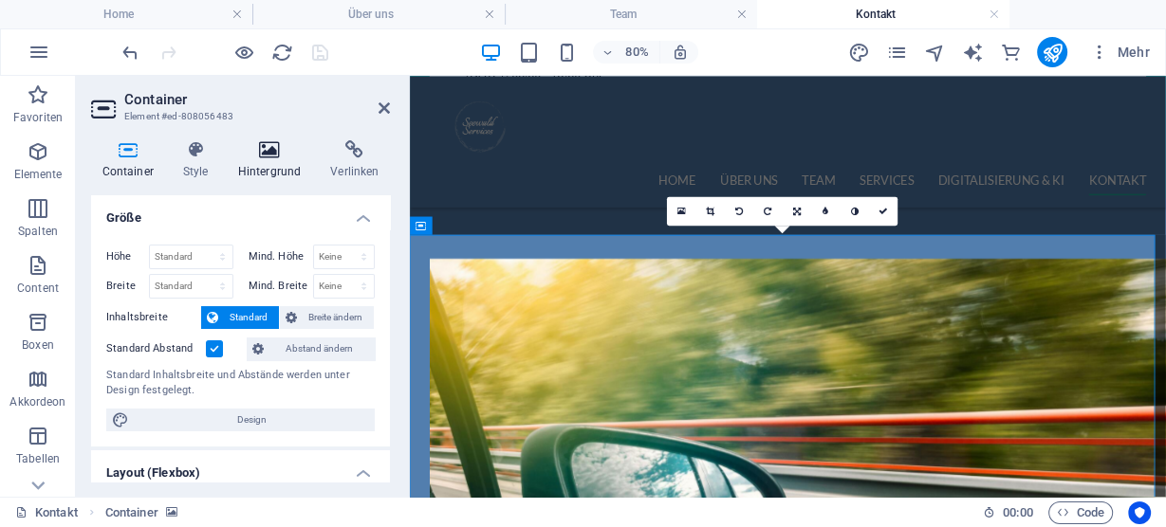
click at [276, 165] on h4 "Hintergrund" at bounding box center [273, 160] width 93 height 40
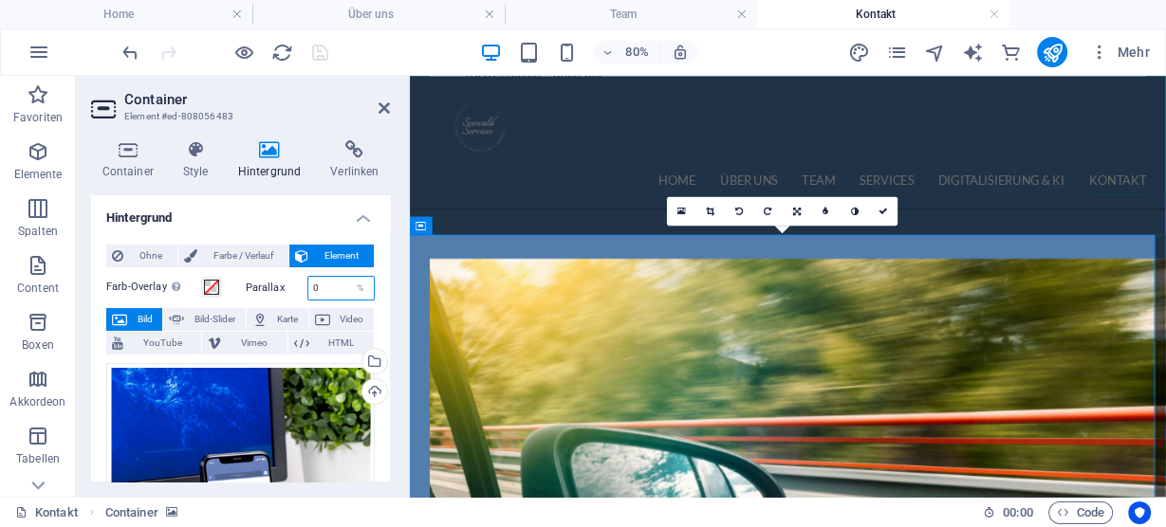
drag, startPoint x: 329, startPoint y: 285, endPoint x: 266, endPoint y: 272, distance: 63.8
click at [276, 276] on div "Parallax 0 %" at bounding box center [311, 288] width 130 height 25
type input "50"
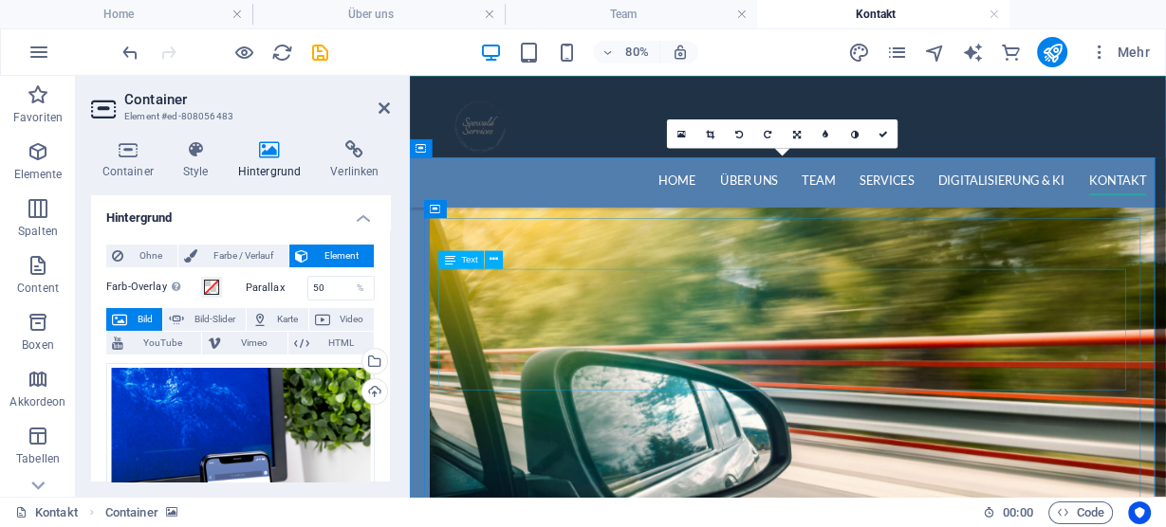
scroll to position [1517, 0]
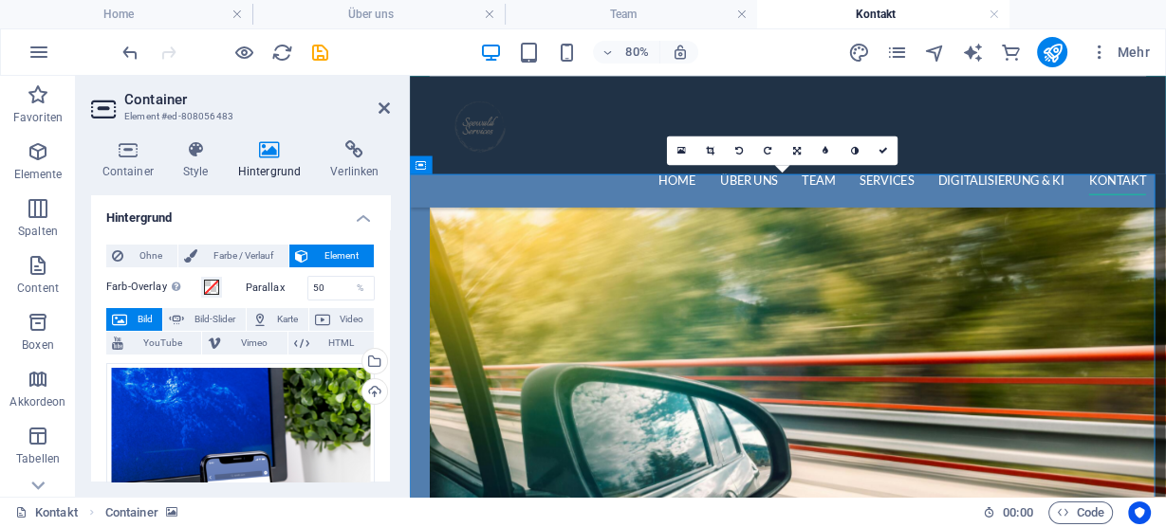
click at [377, 107] on h2 "Container" at bounding box center [257, 99] width 266 height 17
click at [385, 112] on icon at bounding box center [383, 108] width 11 height 15
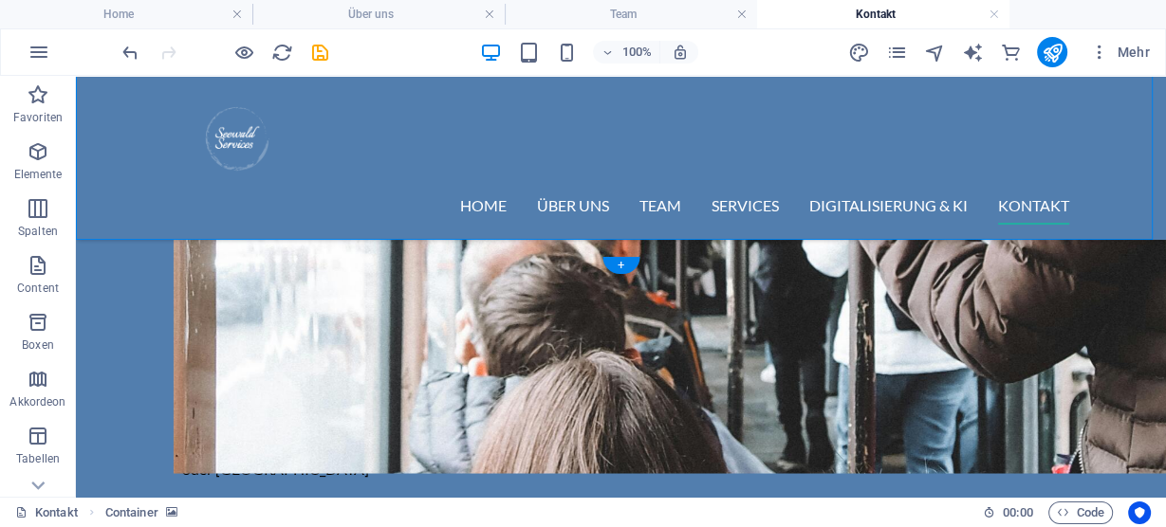
scroll to position [2428, 0]
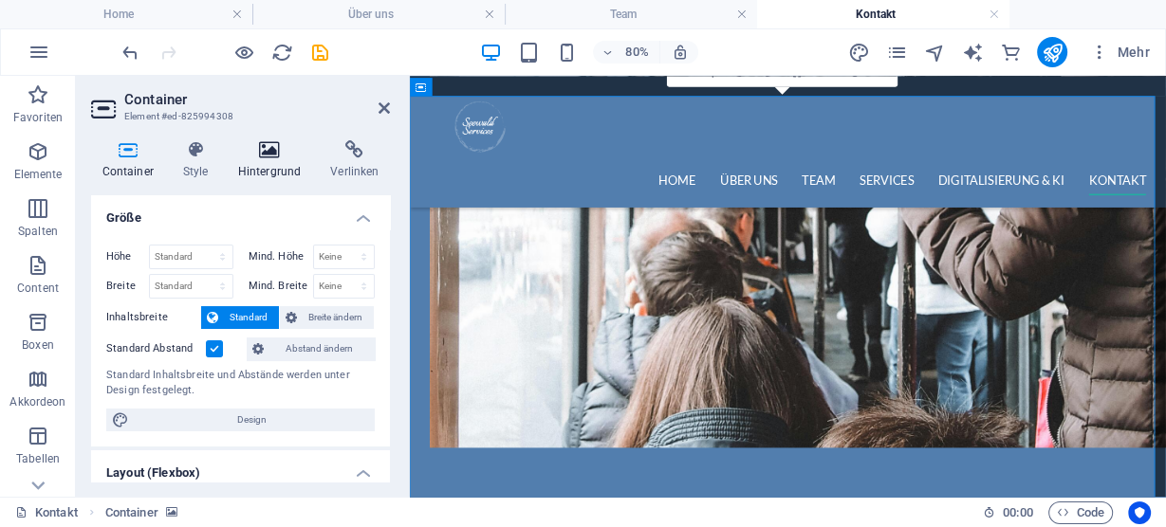
click at [266, 159] on h4 "Hintergrund" at bounding box center [273, 160] width 93 height 40
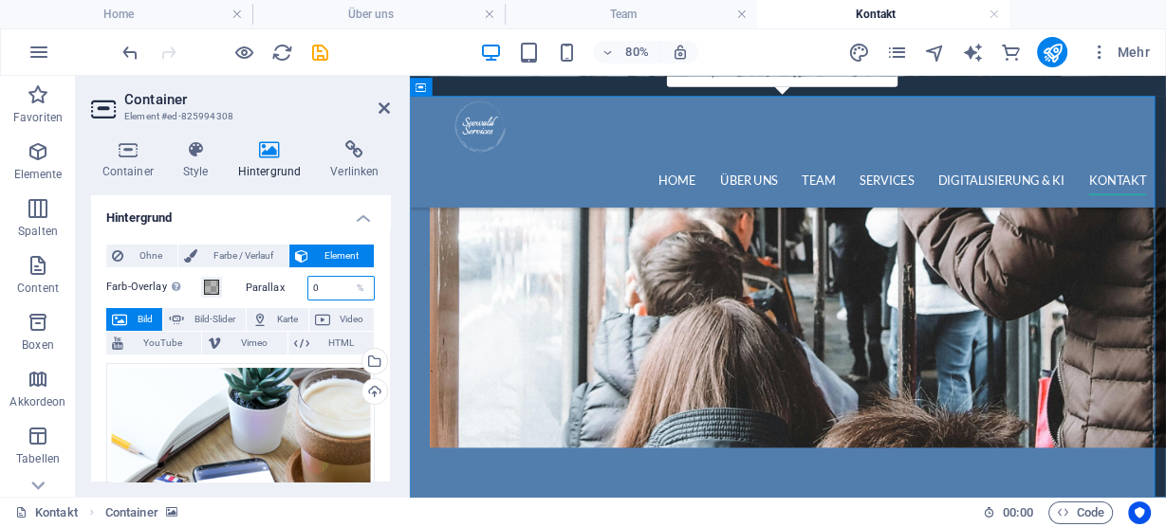
drag, startPoint x: 334, startPoint y: 284, endPoint x: 233, endPoint y: 279, distance: 100.6
click at [233, 279] on div "Farb-Overlay Legt ein Farb-Overlay über das Hintergrundelement, um es einzufärb…" at bounding box center [240, 288] width 268 height 25
type input "50"
click at [323, 55] on icon "save" at bounding box center [320, 53] width 22 height 22
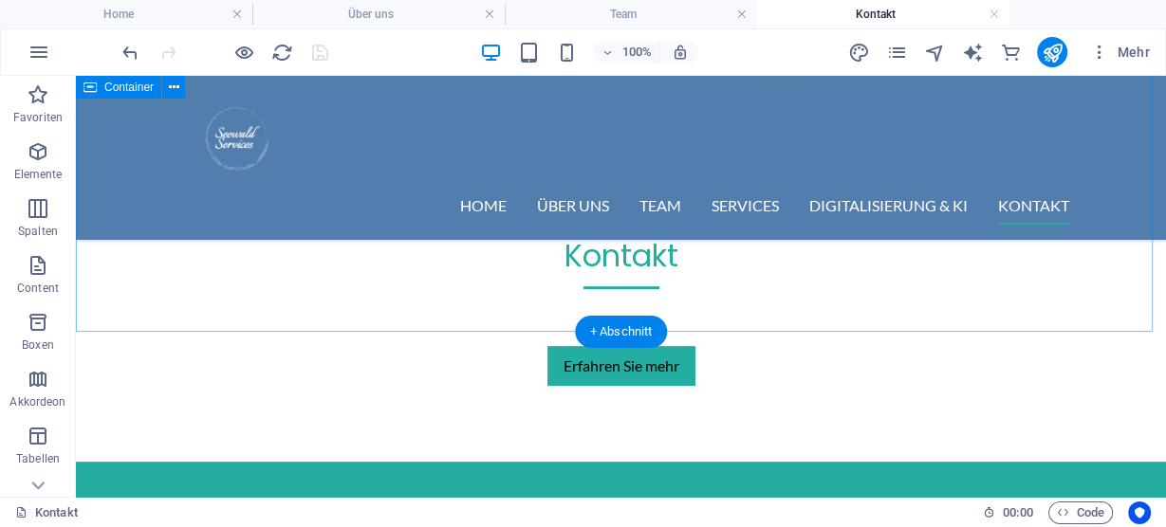
scroll to position [563, 0]
